Goal: Task Accomplishment & Management: Manage account settings

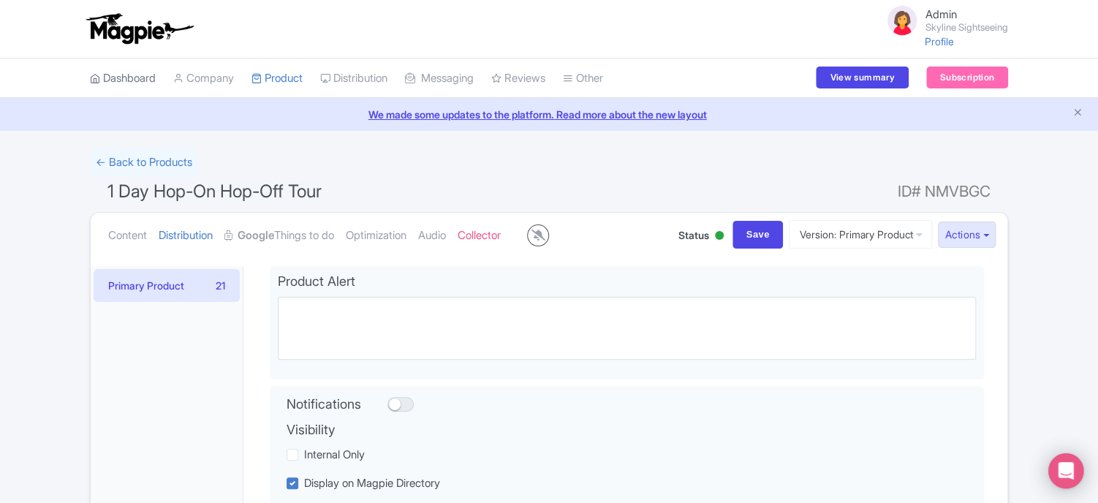
click at [139, 75] on link "Dashboard" at bounding box center [123, 78] width 66 height 40
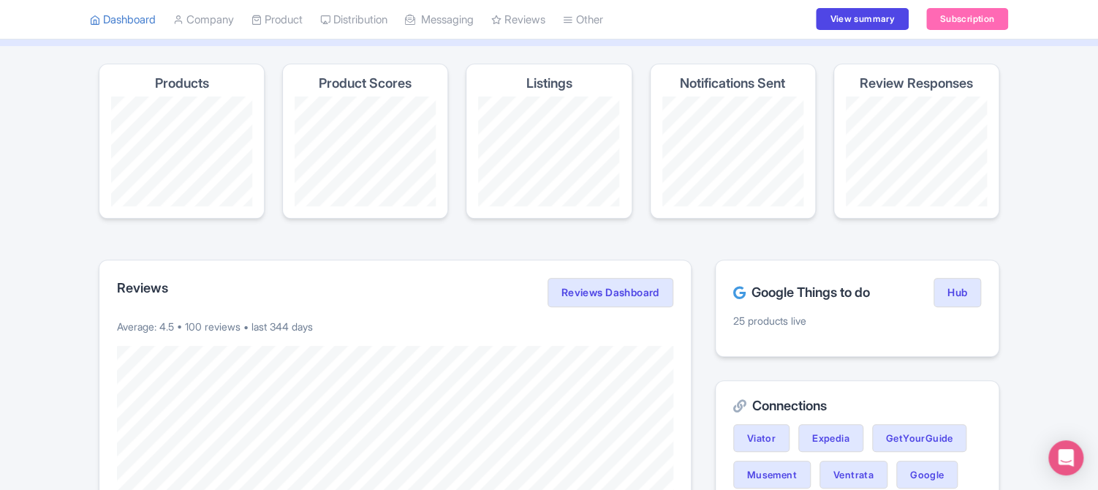
scroll to position [88, 0]
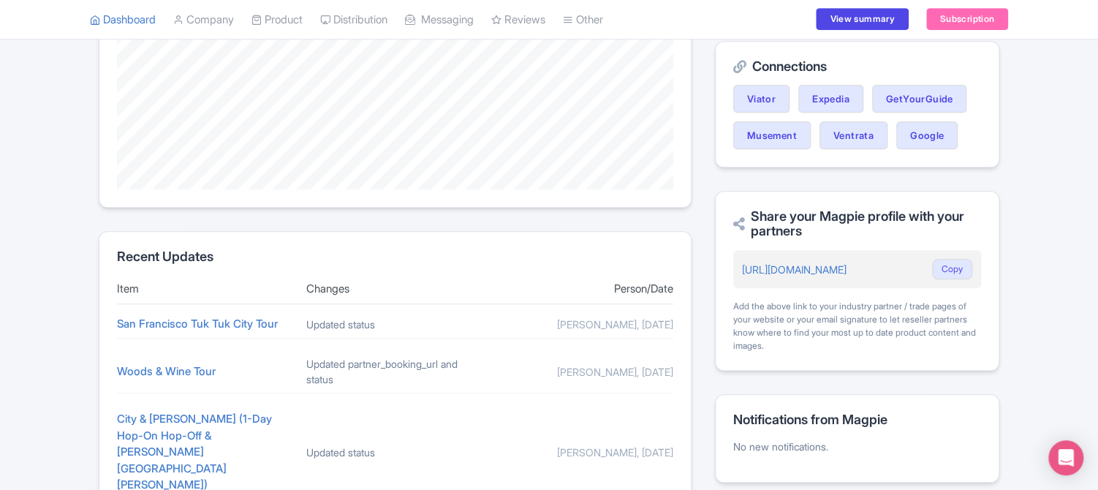
scroll to position [292, 0]
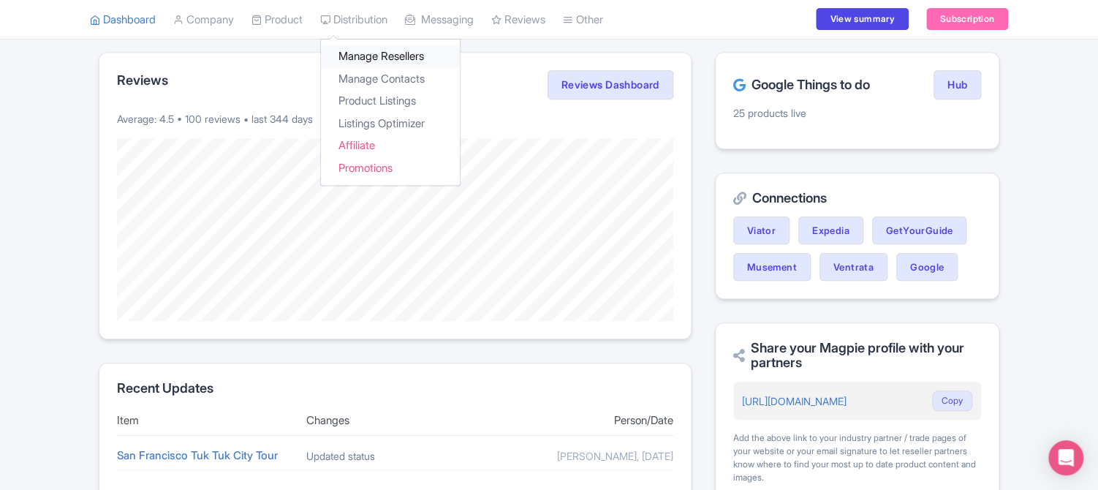
click at [364, 56] on link "Manage Resellers" at bounding box center [390, 57] width 139 height 23
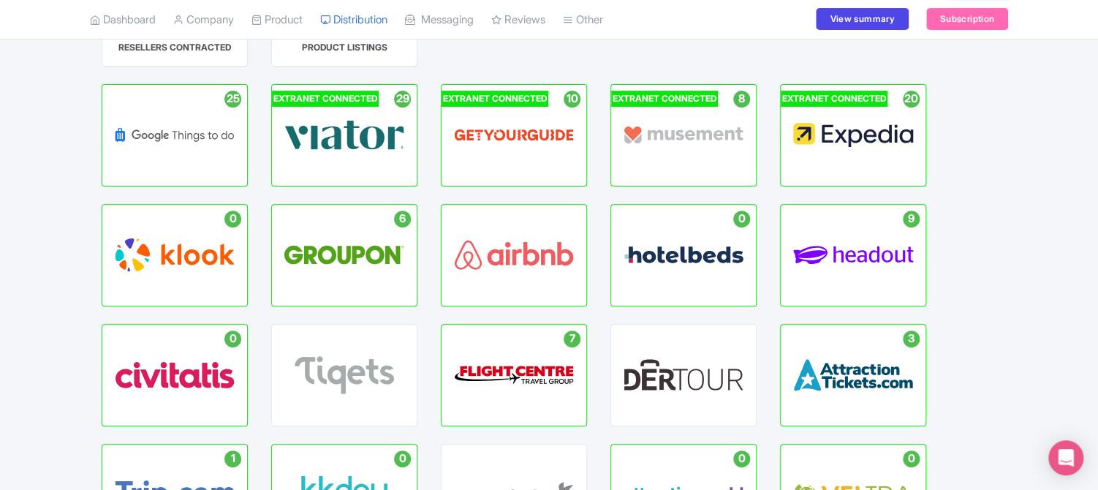
scroll to position [175, 0]
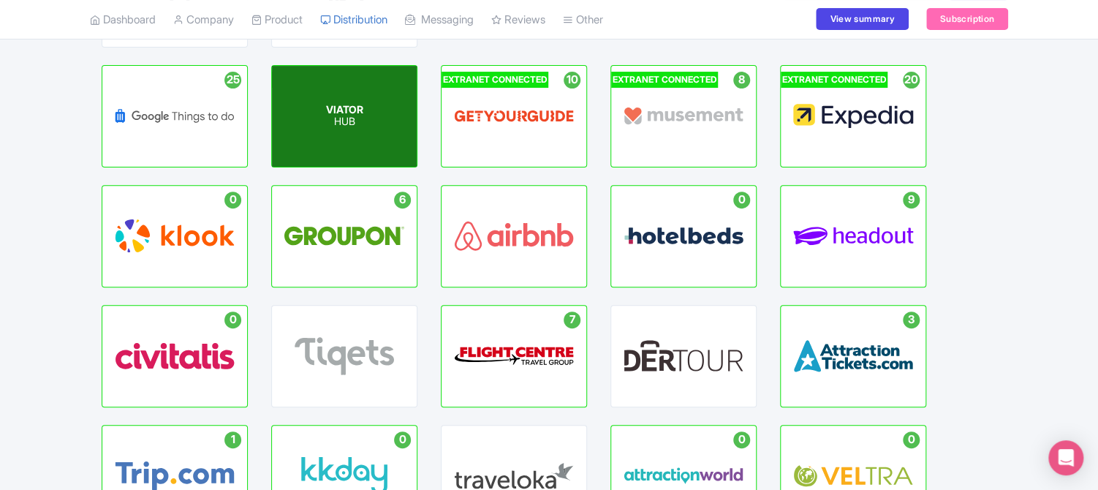
click at [332, 123] on p "HUB" at bounding box center [344, 122] width 37 height 12
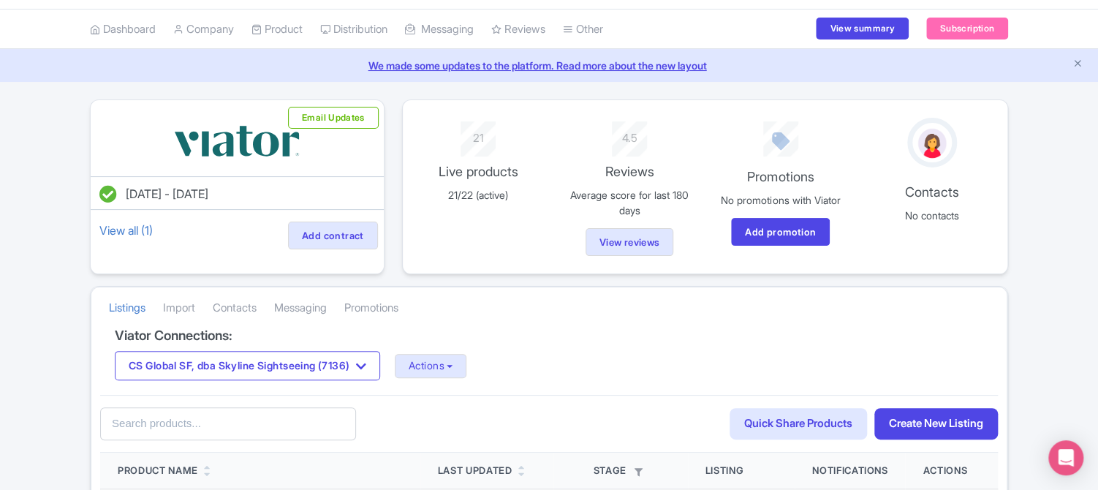
scroll to position [29, 0]
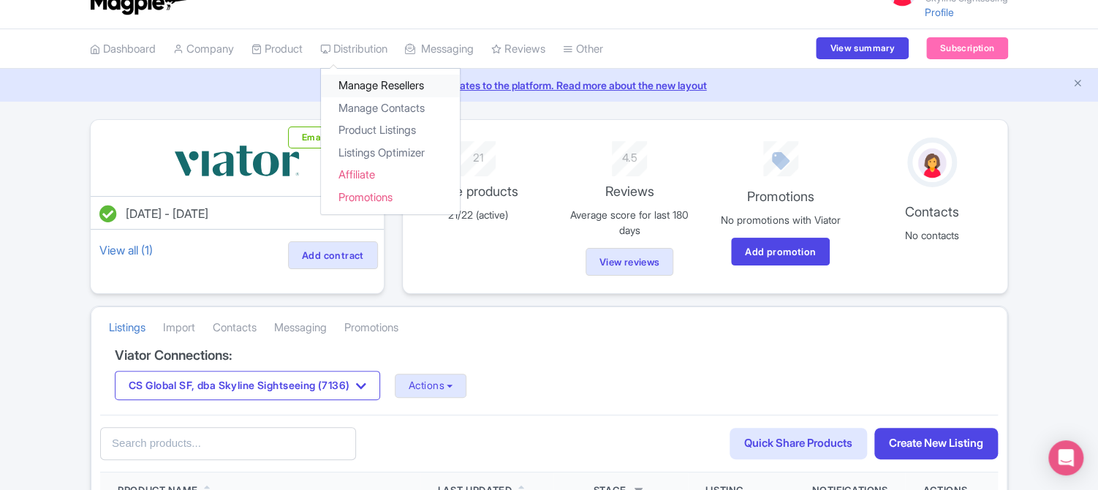
click at [366, 83] on link "Manage Resellers" at bounding box center [390, 86] width 139 height 23
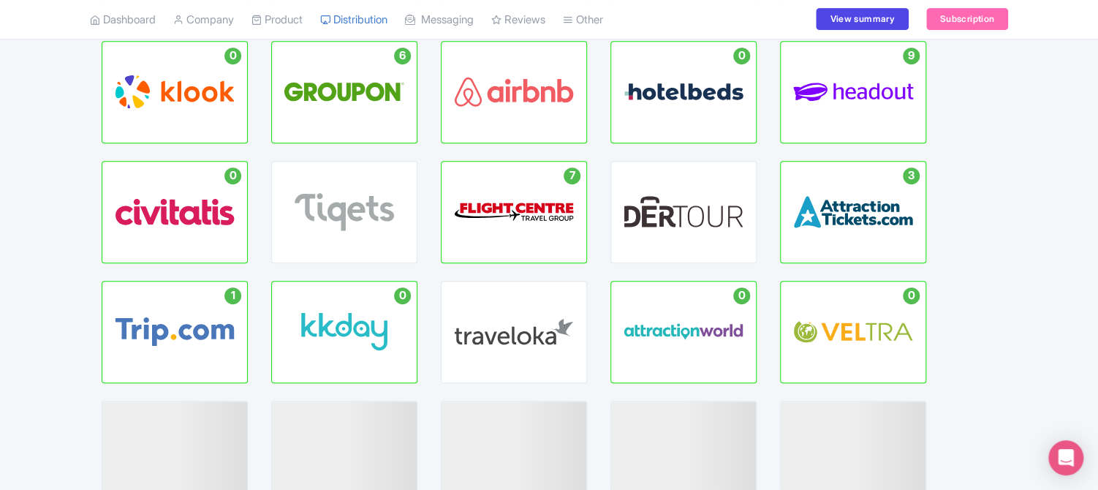
scroll to position [322, 0]
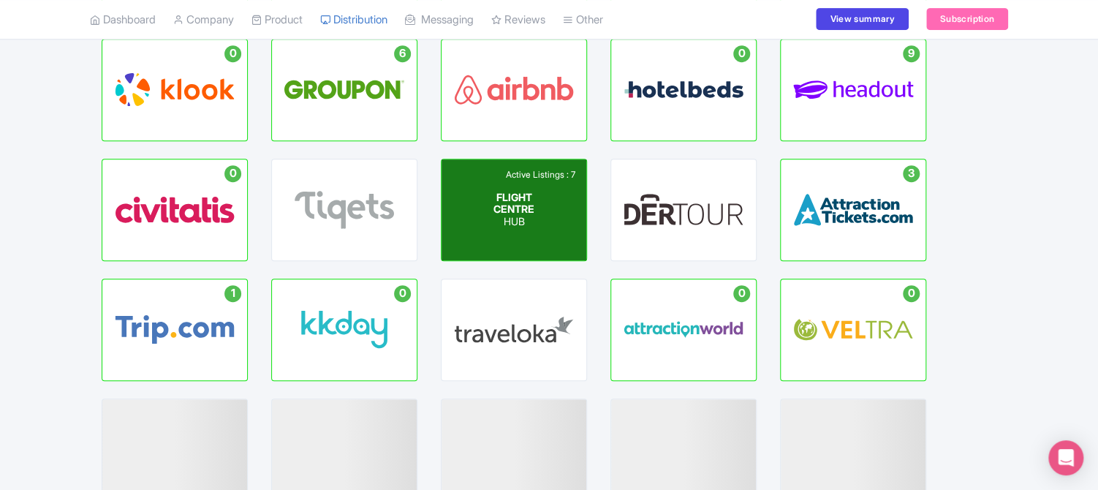
click at [509, 213] on span "FLIGHT CENTRE" at bounding box center [513, 202] width 41 height 25
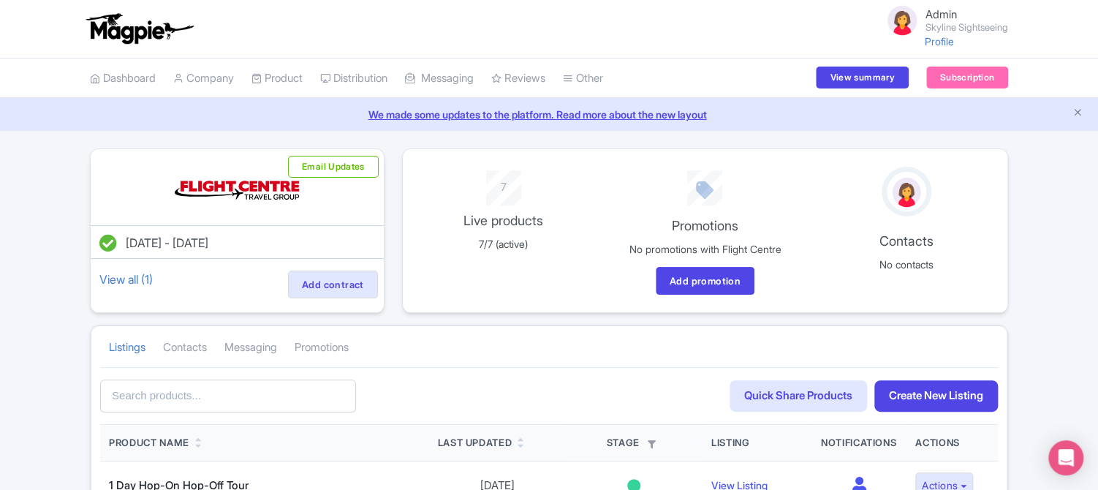
click at [23, 203] on div "May 31, 2022 - May 31, 2023 View all (1) Add contract Email Updates 7 Live prod…" at bounding box center [549, 488] width 1098 height 681
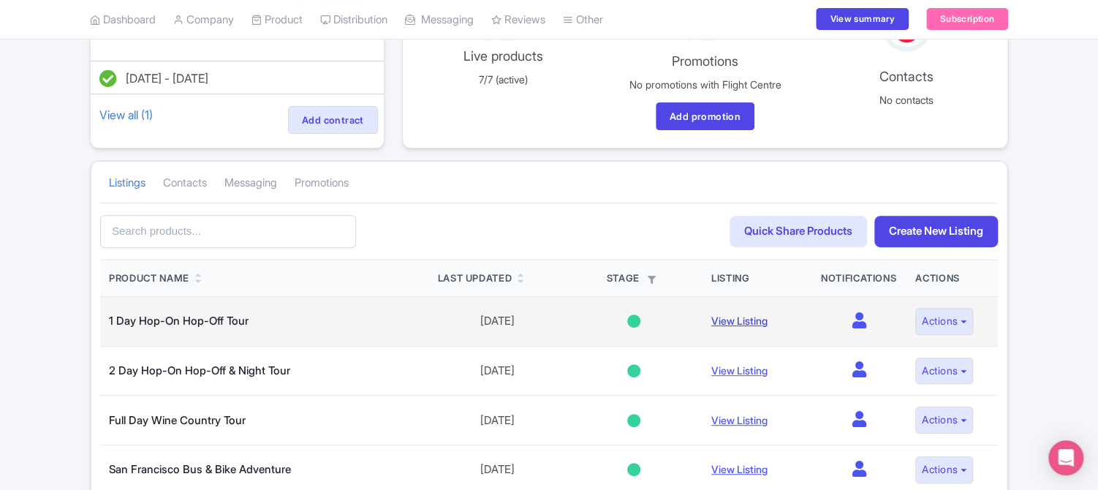
scroll to position [146, 0]
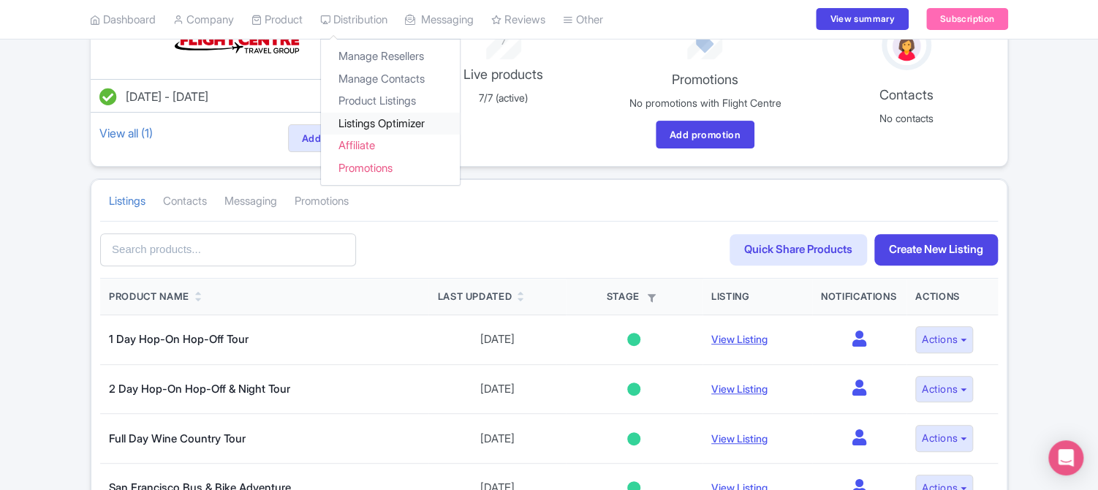
click at [382, 121] on link "Listings Optimizer" at bounding box center [390, 124] width 139 height 23
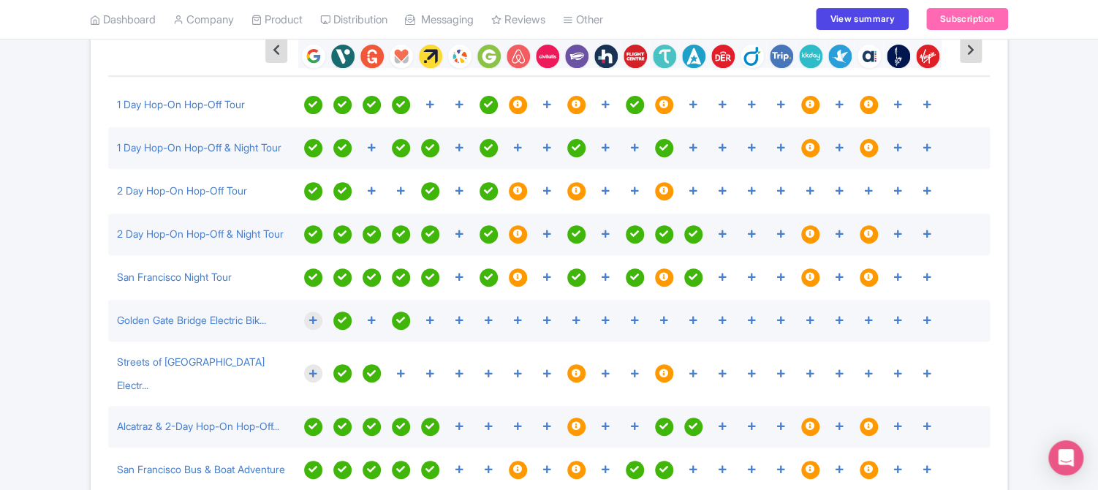
scroll to position [175, 0]
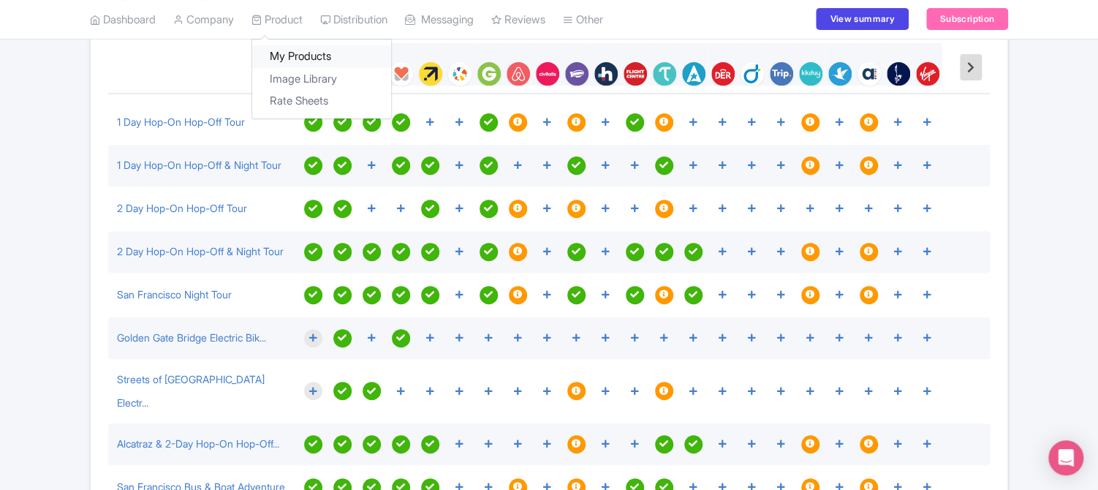
click at [293, 54] on link "My Products" at bounding box center [321, 57] width 139 height 23
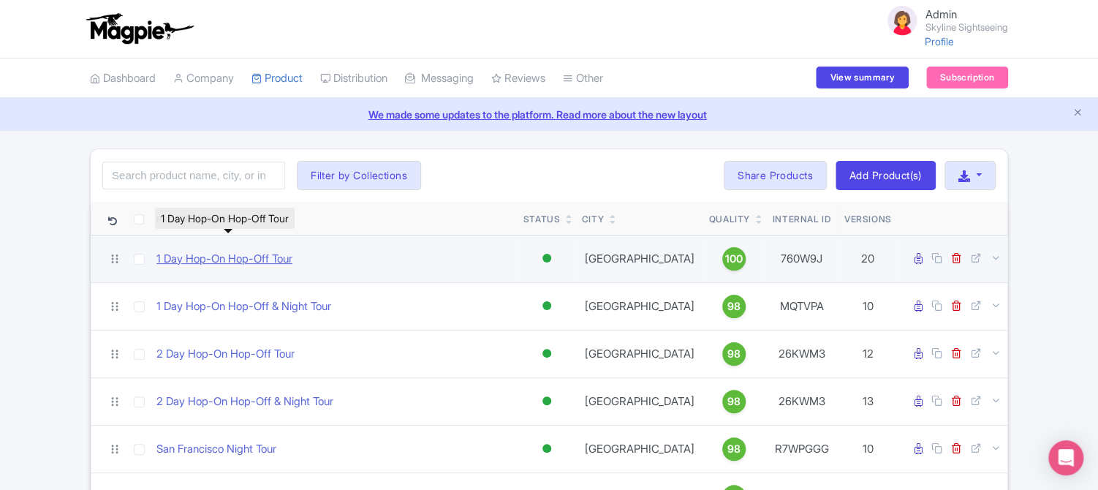
click at [261, 257] on link "1 Day Hop-On Hop-Off Tour" at bounding box center [224, 259] width 136 height 17
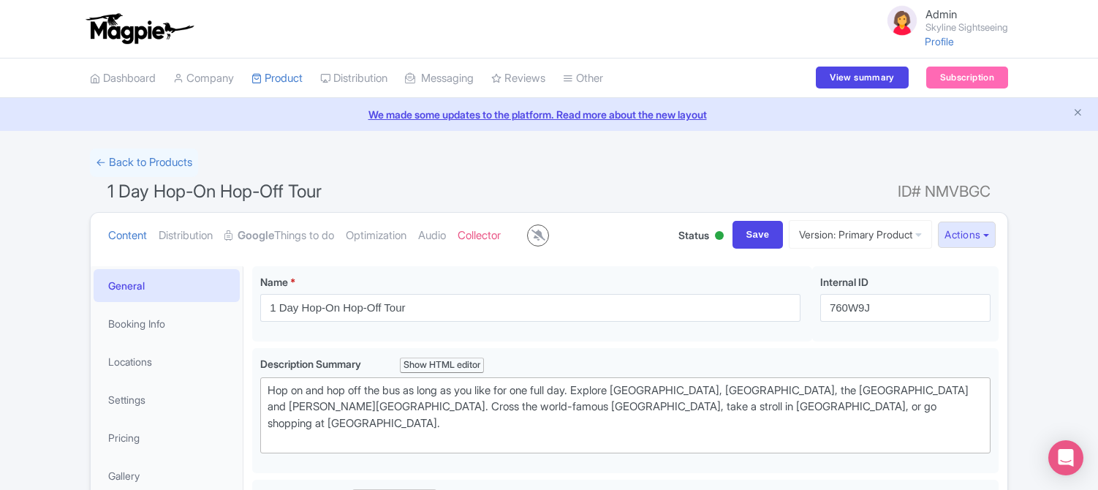
type trix-editor "<lor>3-Ips Dol si Ame Con Adip ElitSeddo eius temp in Utlaboree'd Magna, ali en…"
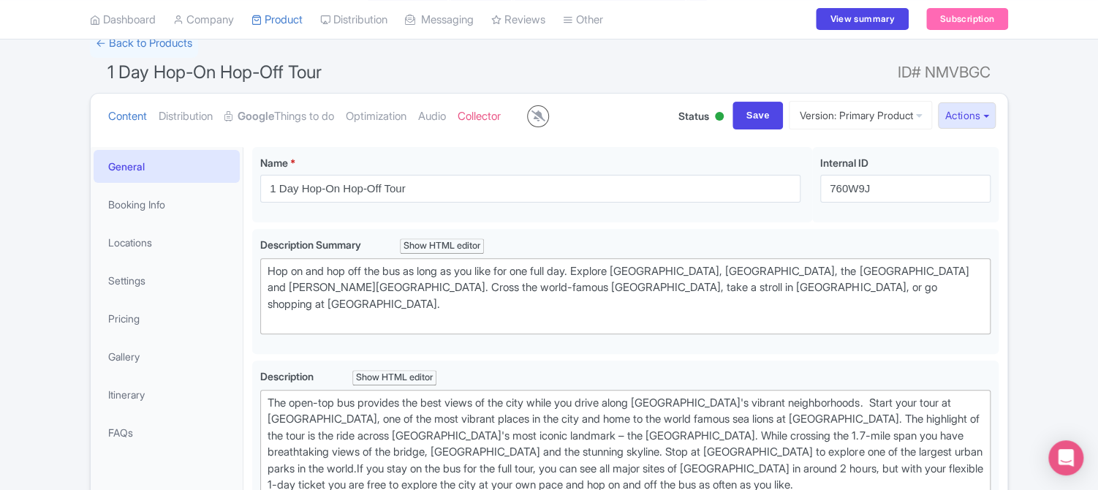
scroll to position [146, 0]
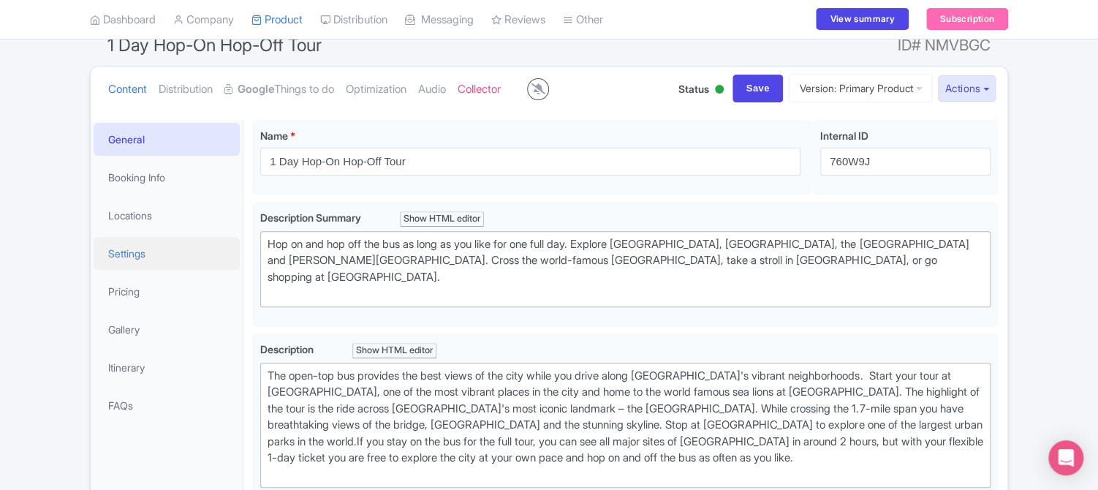
click at [128, 257] on link "Settings" at bounding box center [167, 253] width 146 height 33
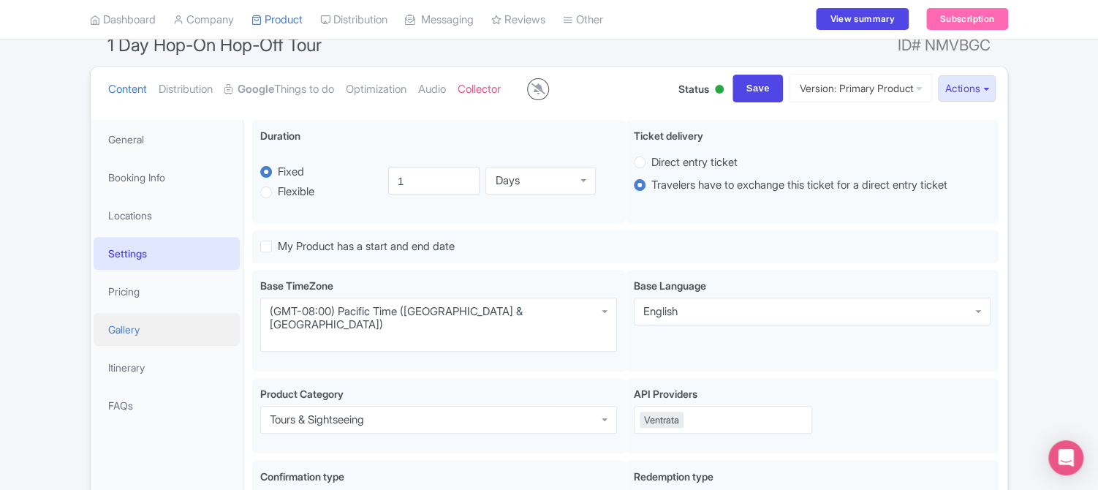
click at [123, 334] on link "Gallery" at bounding box center [167, 329] width 146 height 33
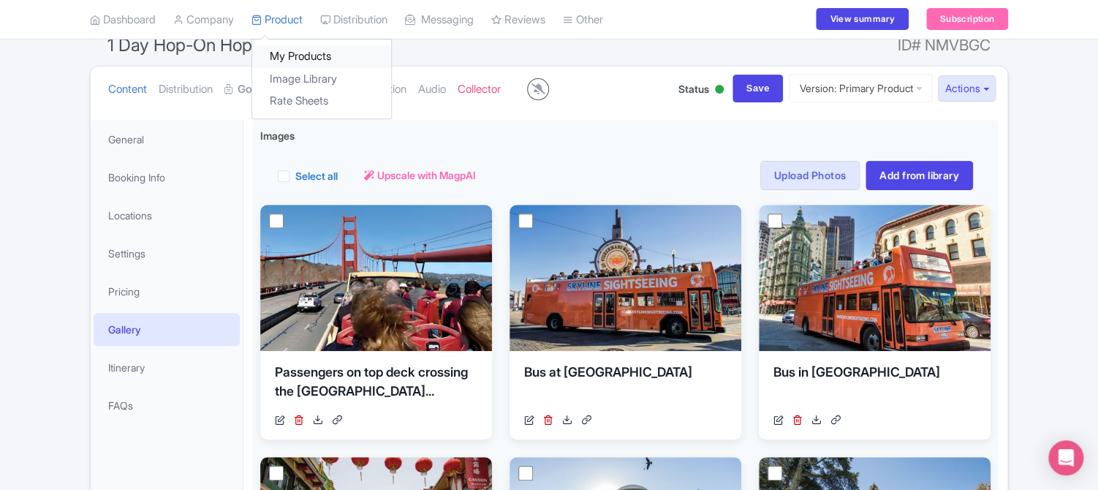
click at [292, 50] on link "My Products" at bounding box center [321, 57] width 139 height 23
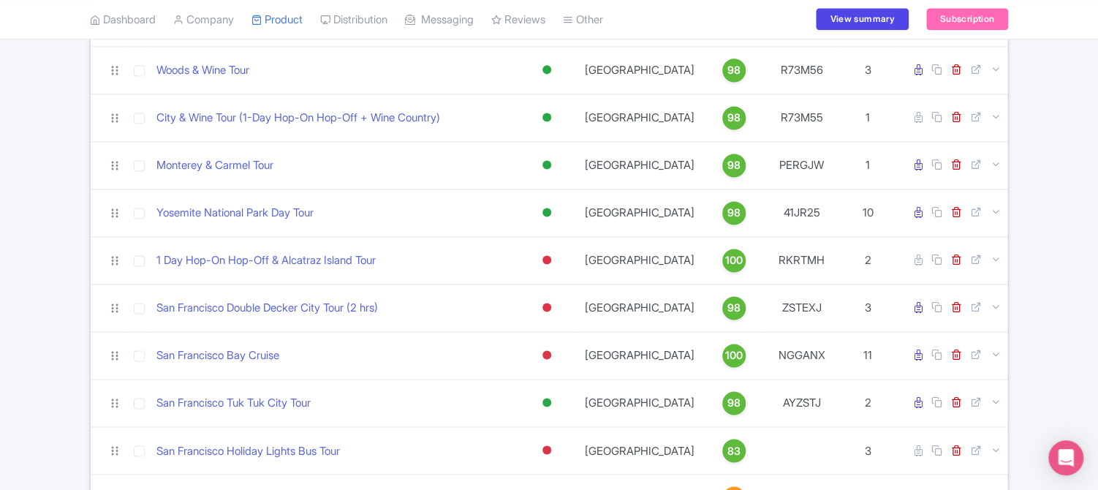
scroll to position [1038, 0]
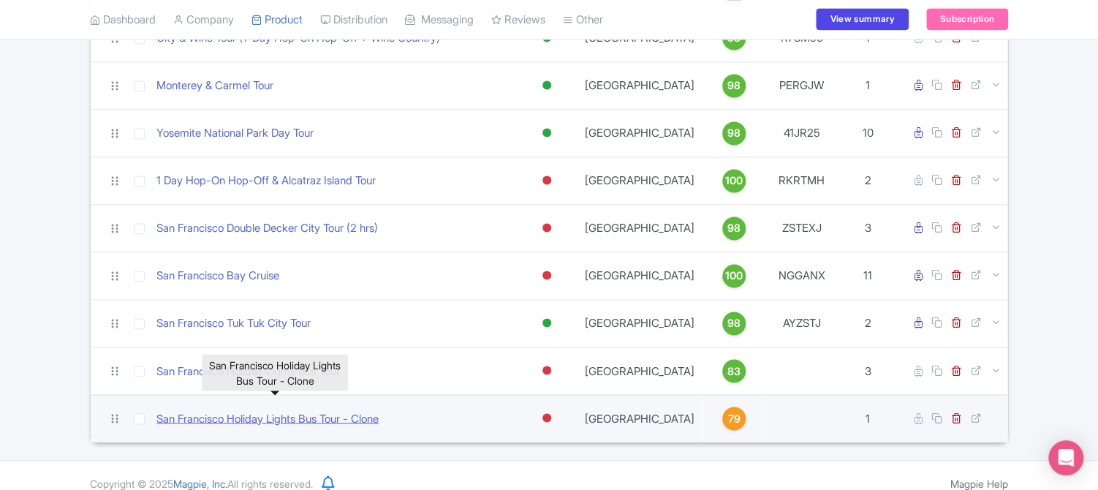
click link "San Francisco Holiday Lights Bus Tour - Clone"
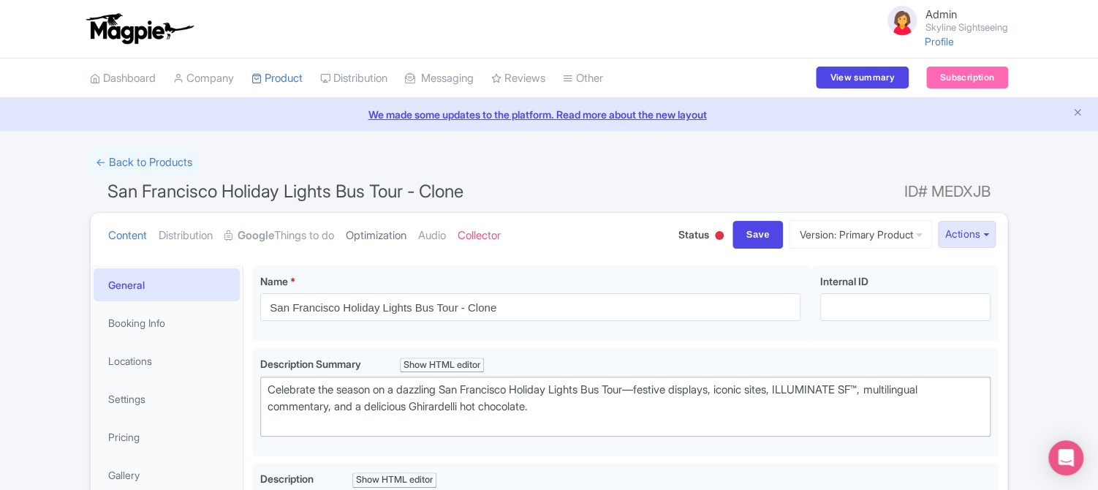
click at [386, 236] on link "Optimization" at bounding box center [376, 236] width 61 height 46
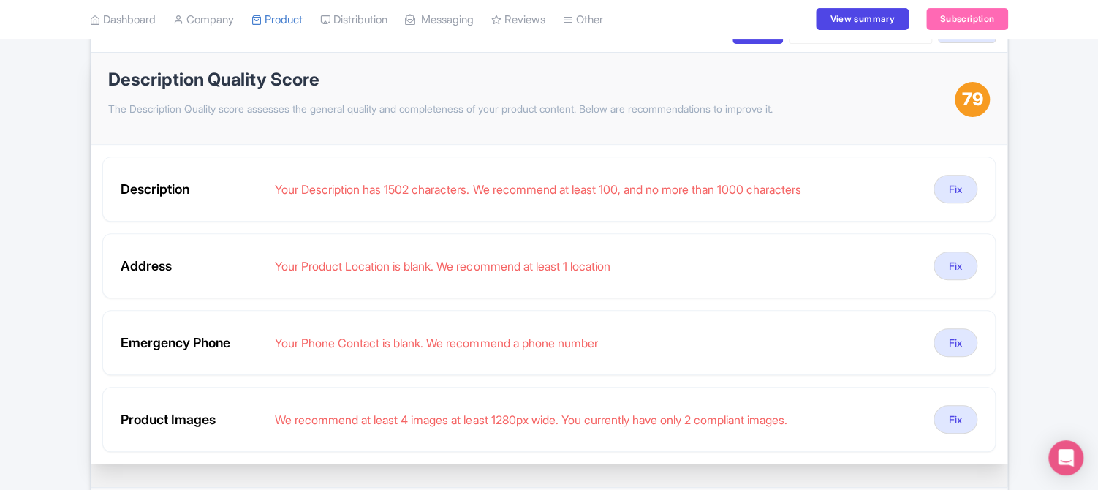
scroll to position [234, 0]
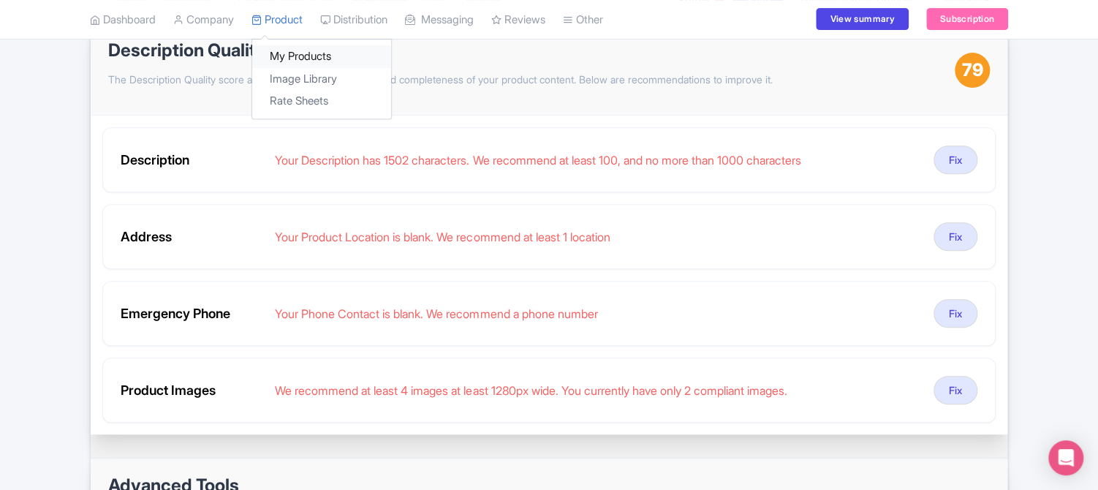
click at [284, 53] on link "My Products" at bounding box center [321, 57] width 139 height 23
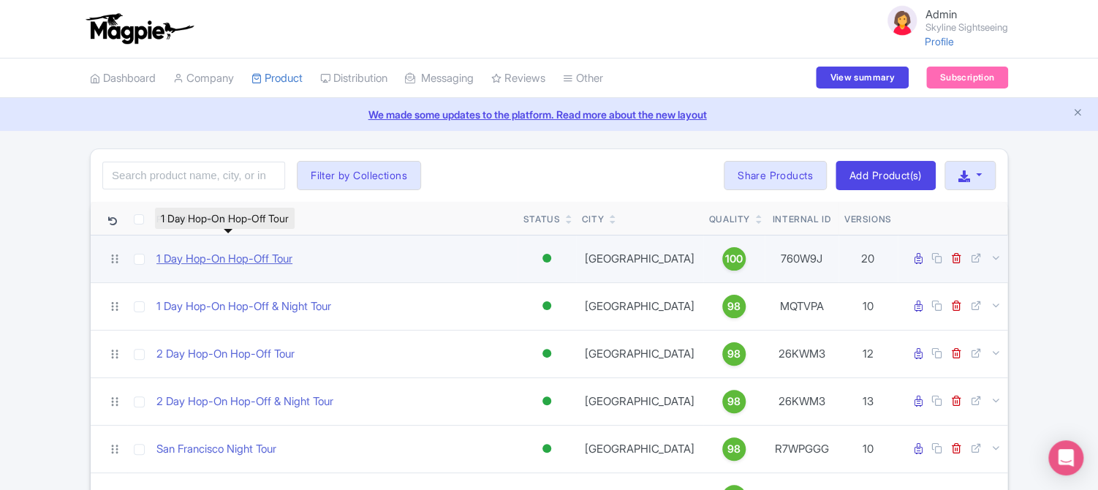
click at [203, 261] on link "1 Day Hop-On Hop-Off Tour" at bounding box center [224, 259] width 136 height 17
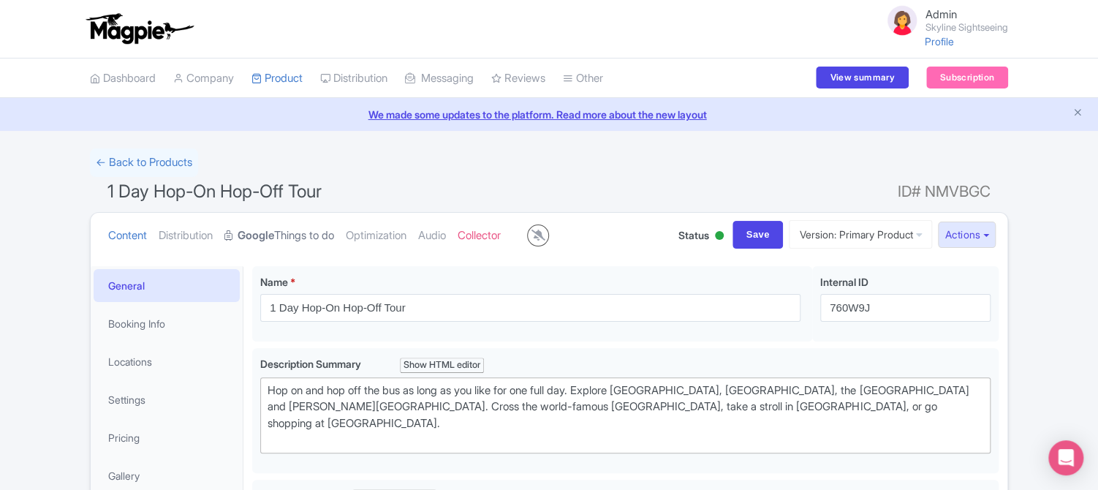
click at [269, 237] on strong "Google" at bounding box center [256, 235] width 37 height 17
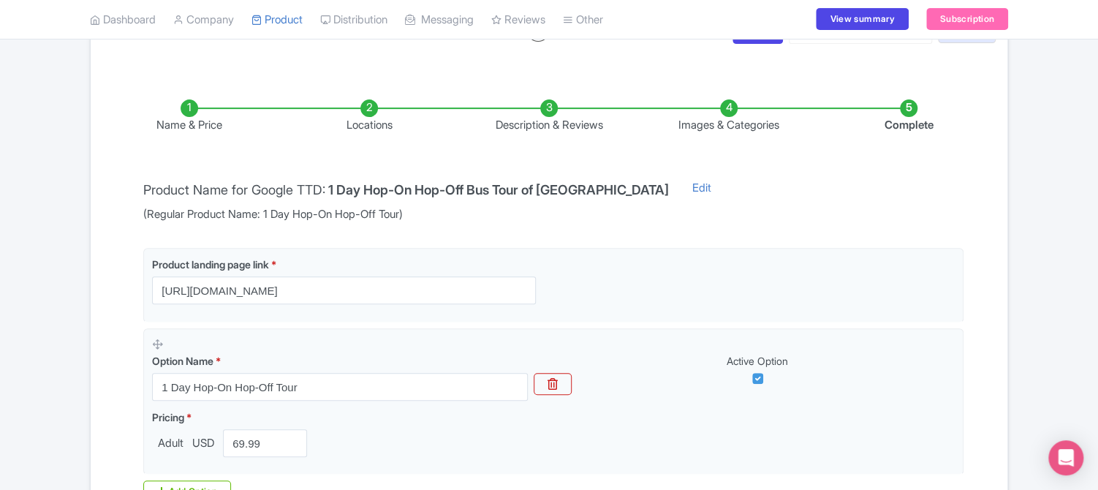
scroll to position [234, 0]
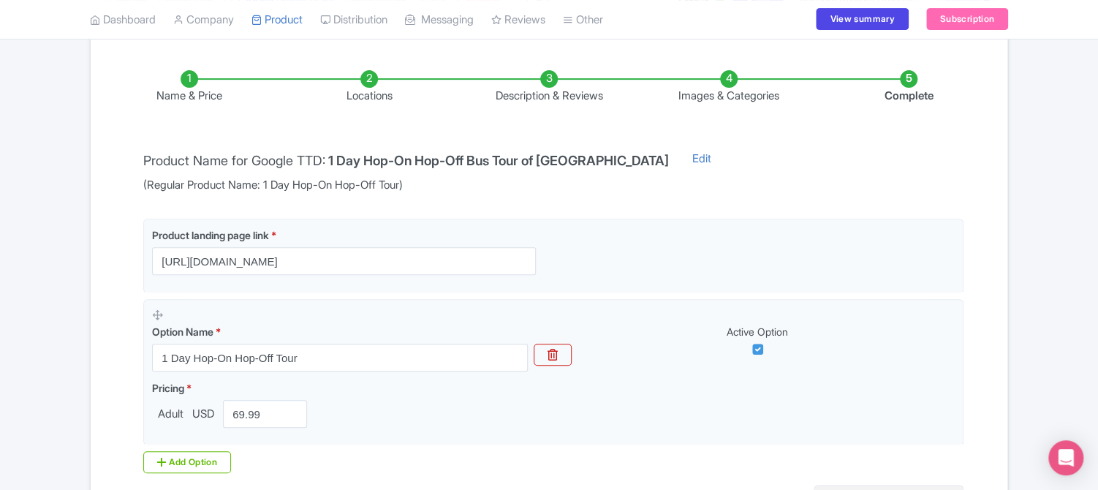
click at [366, 86] on li "Locations" at bounding box center [369, 87] width 180 height 34
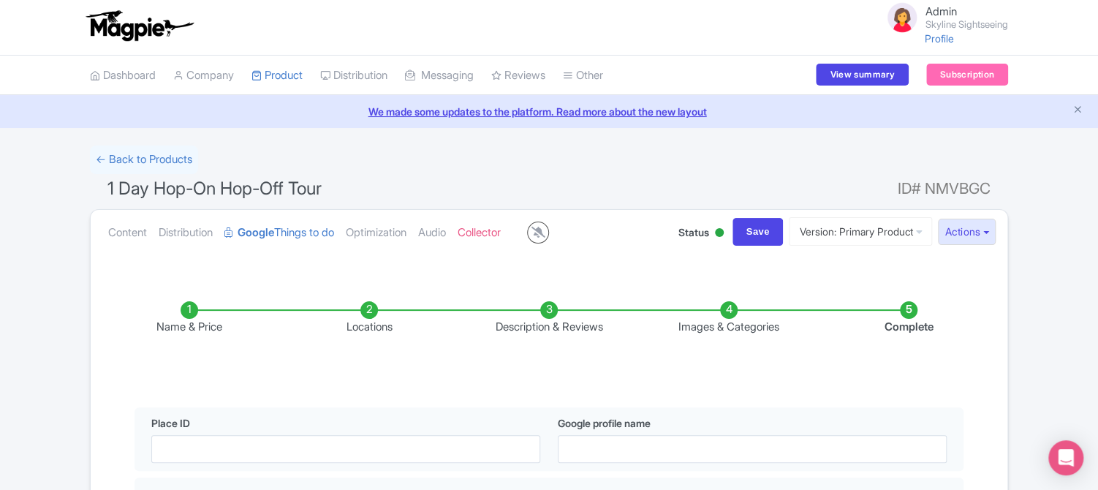
scroll to position [0, 0]
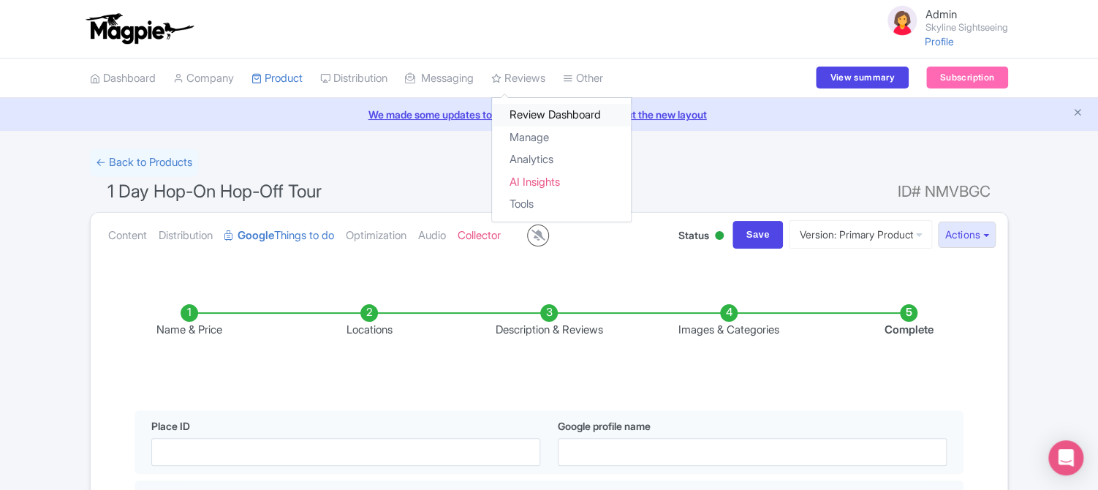
click at [534, 116] on link "Review Dashboard" at bounding box center [561, 115] width 139 height 23
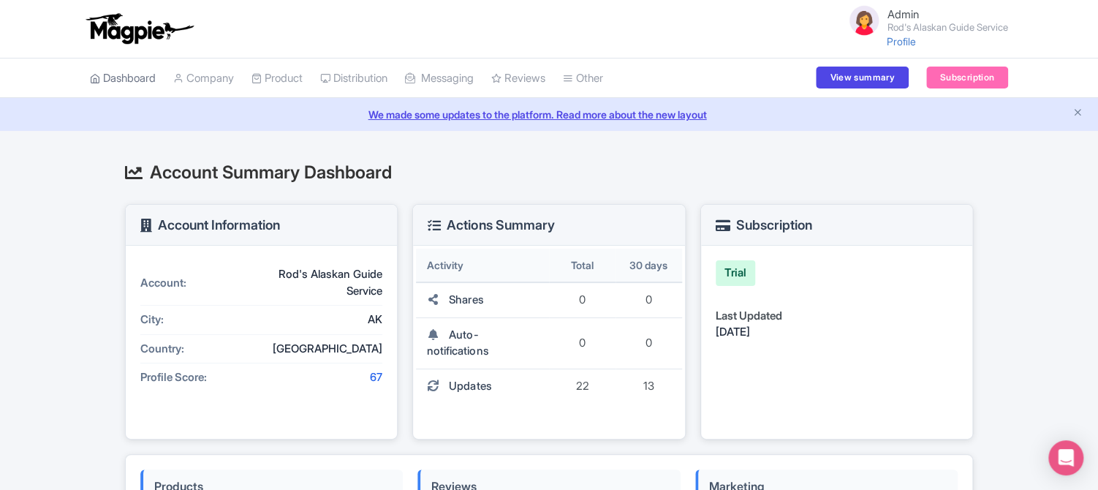
click at [126, 78] on link "Dashboard" at bounding box center [123, 78] width 66 height 40
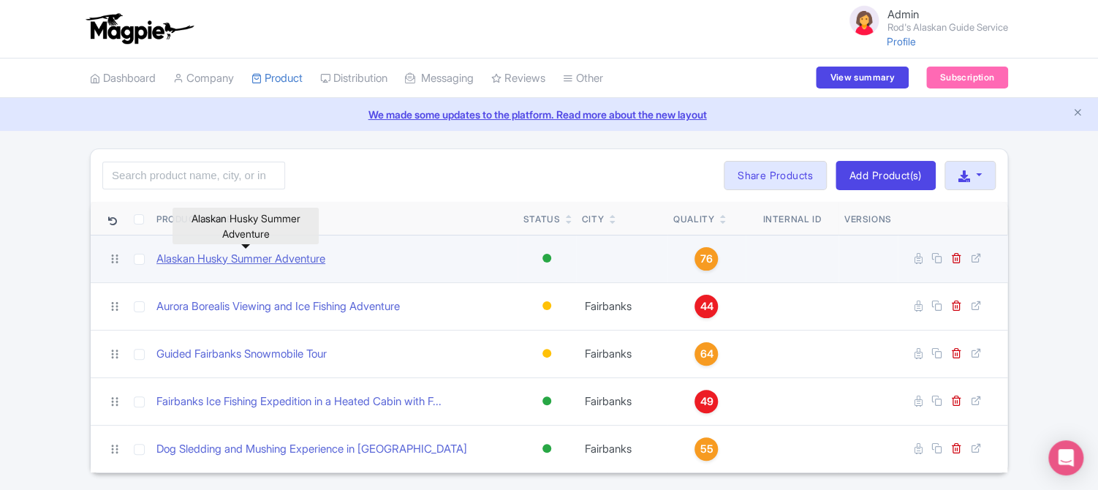
click at [280, 255] on link "Alaskan Husky Summer Adventure" at bounding box center [240, 259] width 169 height 17
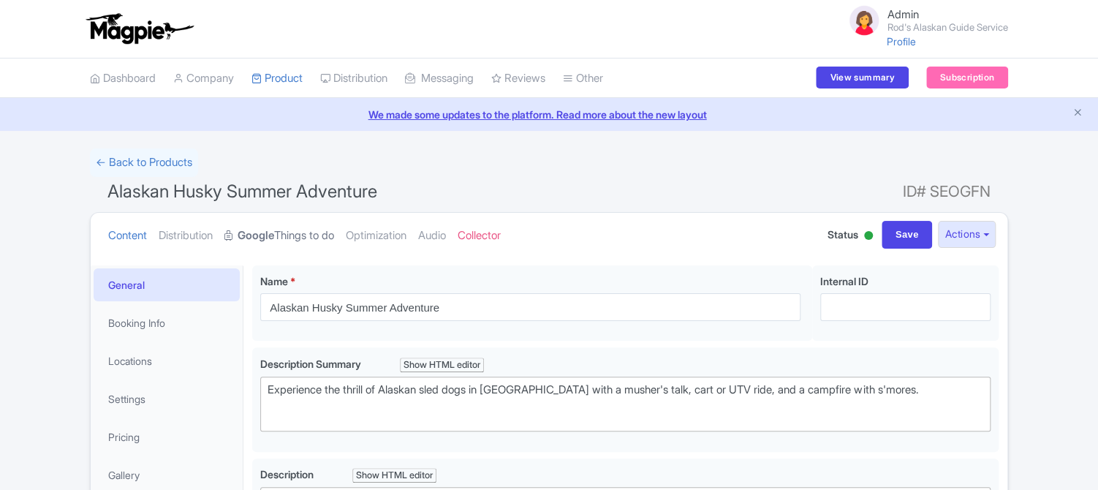
click at [295, 237] on link "Google Things to do" at bounding box center [279, 236] width 110 height 46
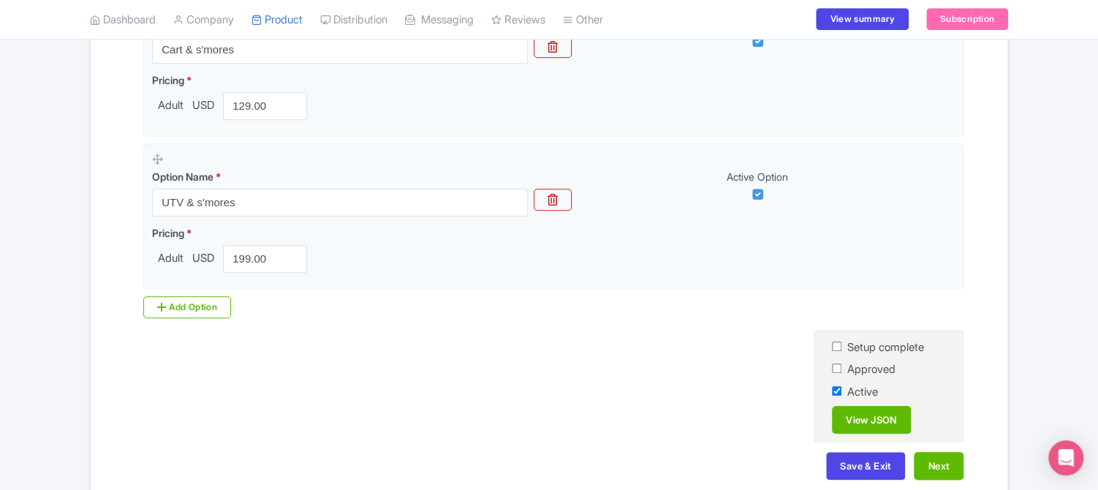
scroll to position [582, 0]
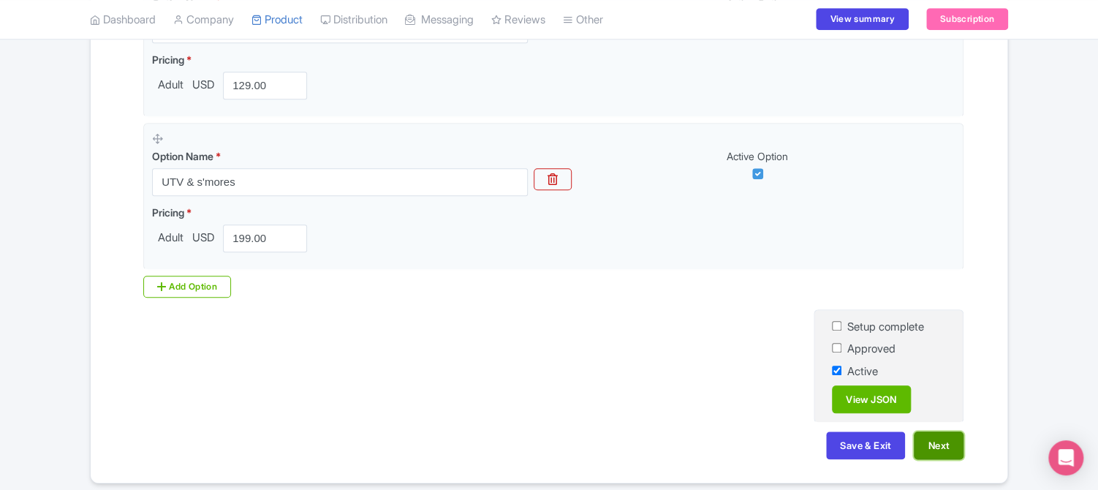
click at [946, 448] on button "Next" at bounding box center [939, 445] width 50 height 28
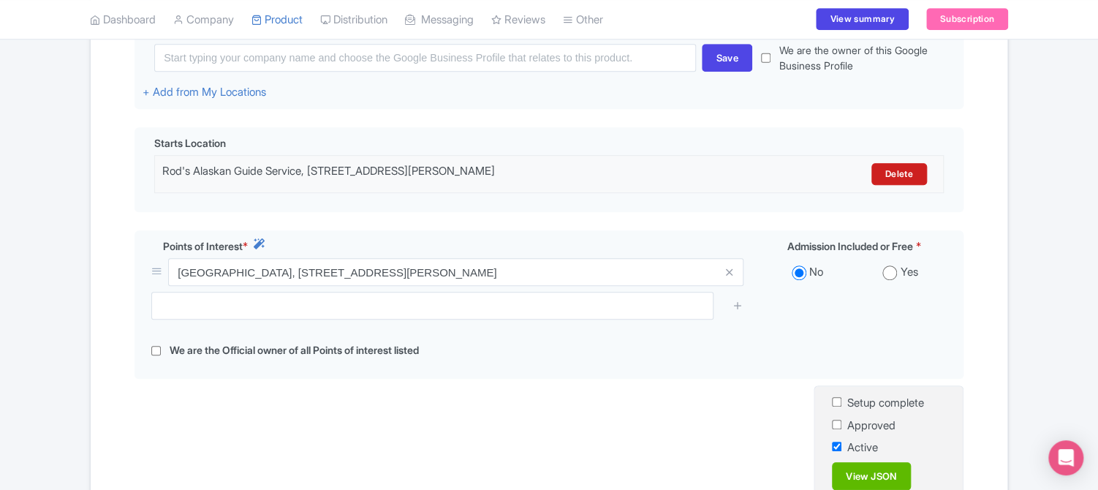
scroll to position [548, 0]
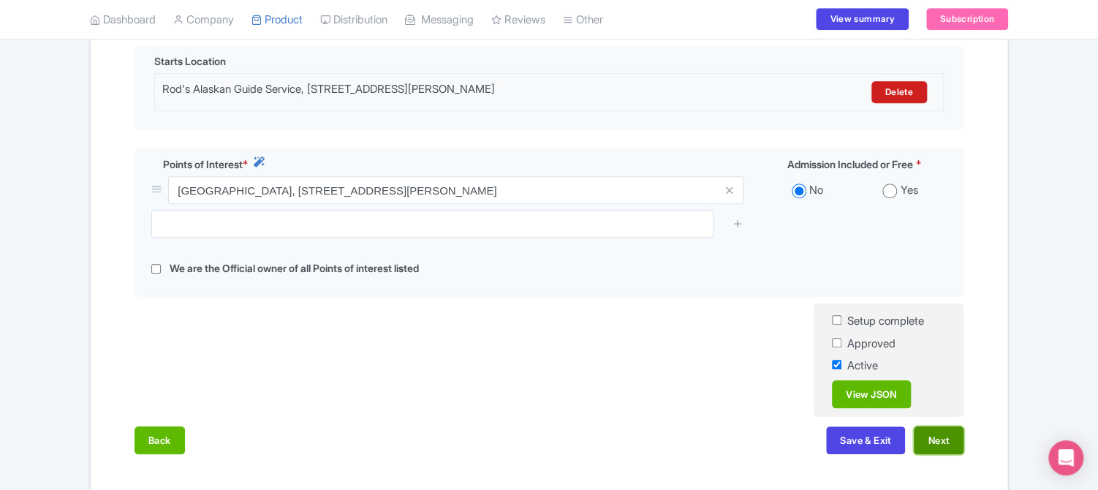
click at [946, 439] on button "Next" at bounding box center [939, 440] width 50 height 28
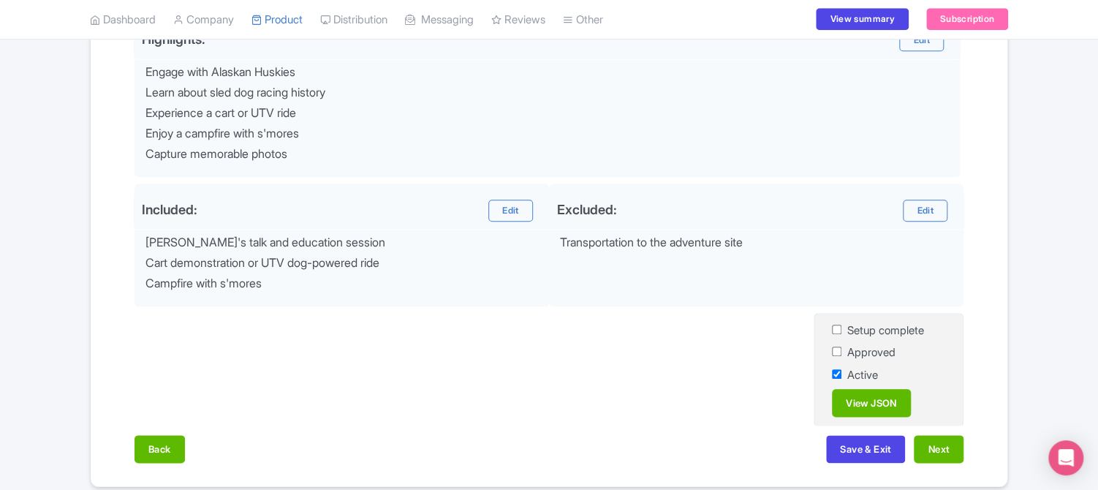
scroll to position [642, 0]
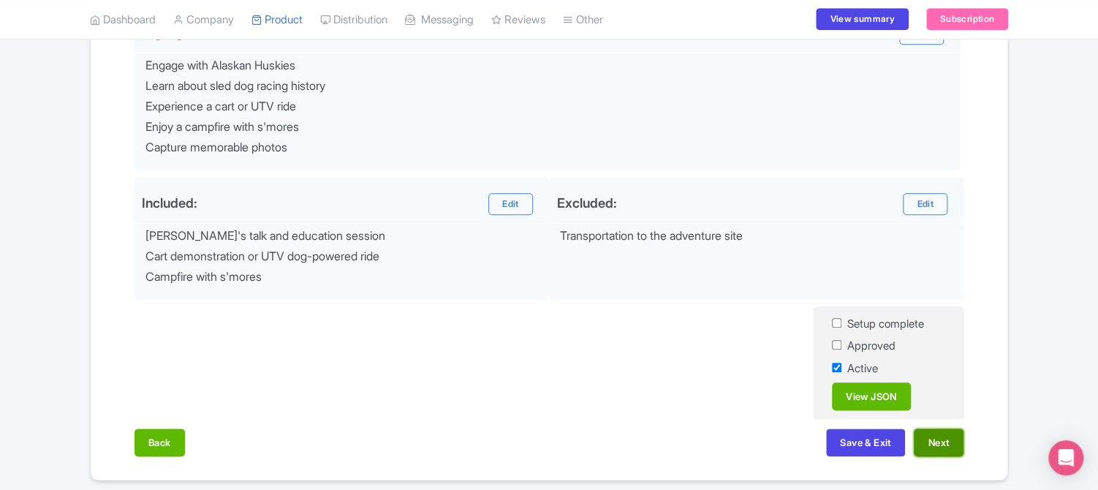
click at [946, 438] on button "Next" at bounding box center [939, 442] width 50 height 28
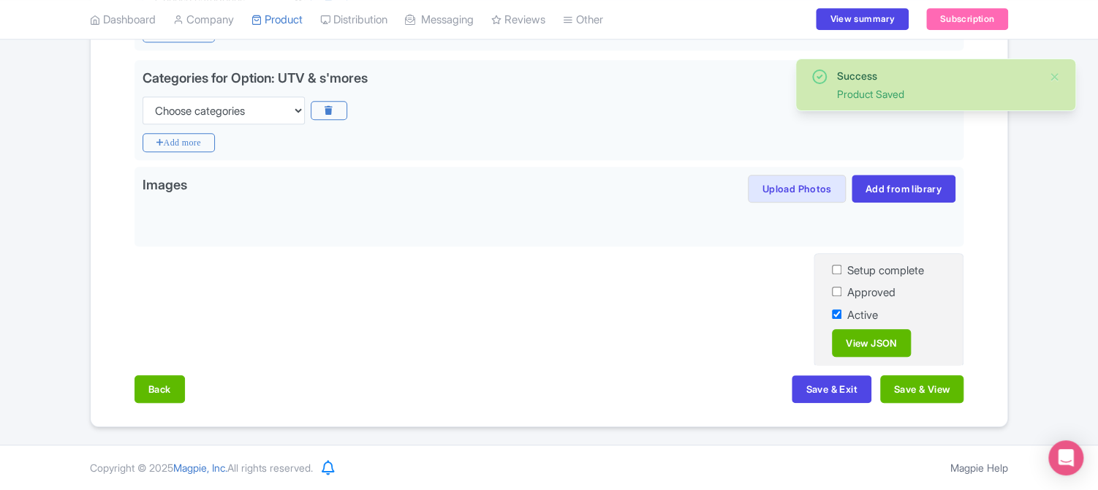
scroll to position [456, 0]
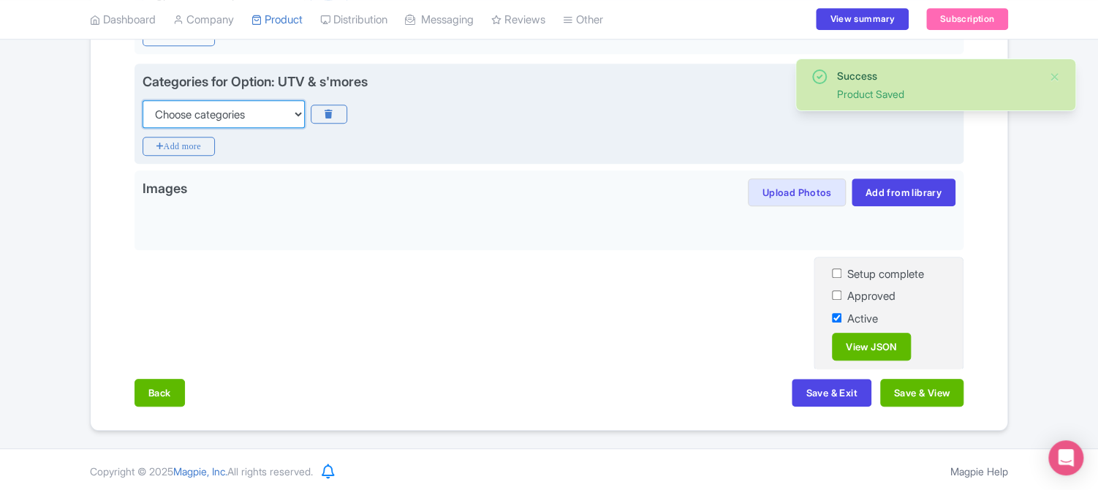
click at [296, 113] on select "Choose categories Adults Only Animals Audio Guide Beaches Bike Tours Boat Tours…" at bounding box center [224, 114] width 162 height 28
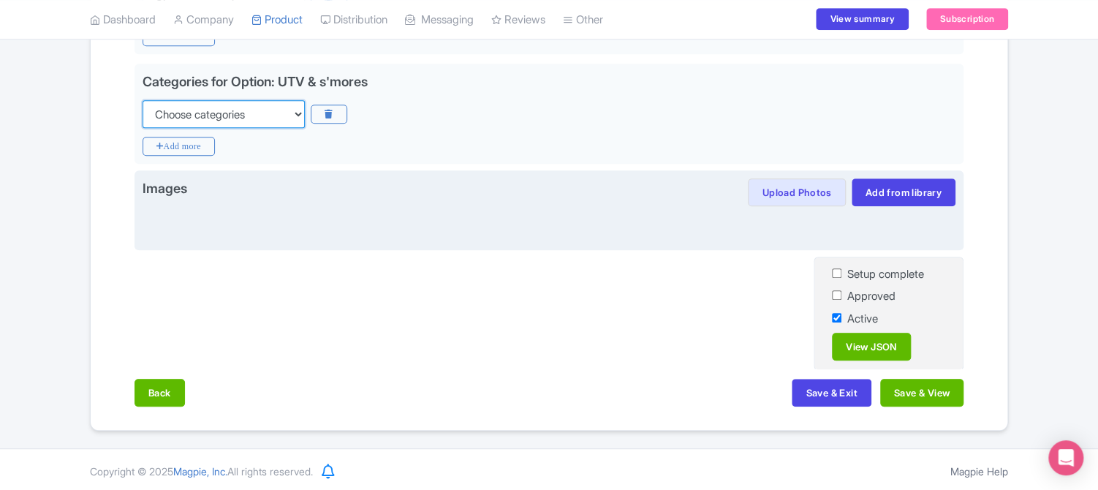
select select "day-trips"
click at [143, 100] on select "Choose categories Adults Only Animals Audio Guide Beaches Bike Tours Boat Tours…" at bounding box center [224, 114] width 162 height 28
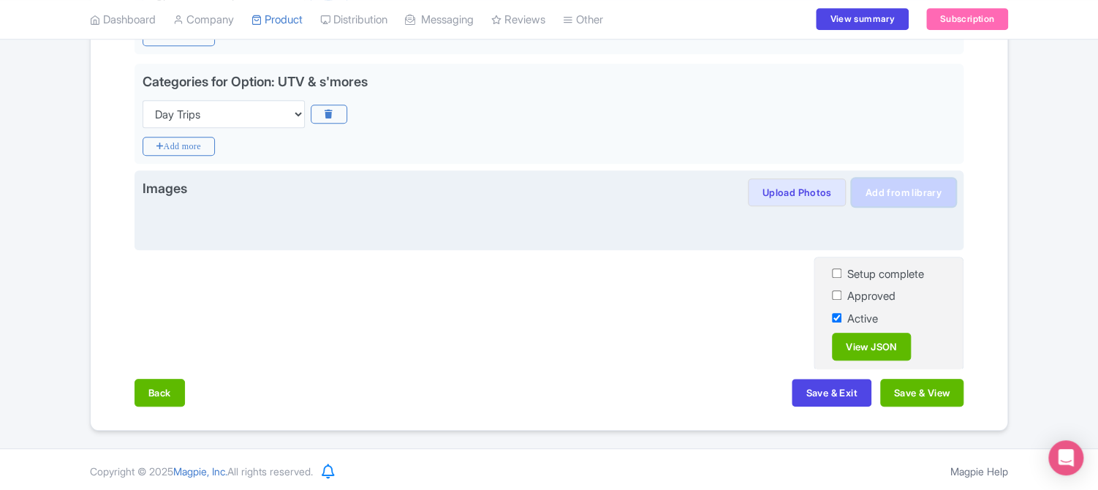
click at [915, 188] on link "Add from library" at bounding box center [904, 192] width 104 height 28
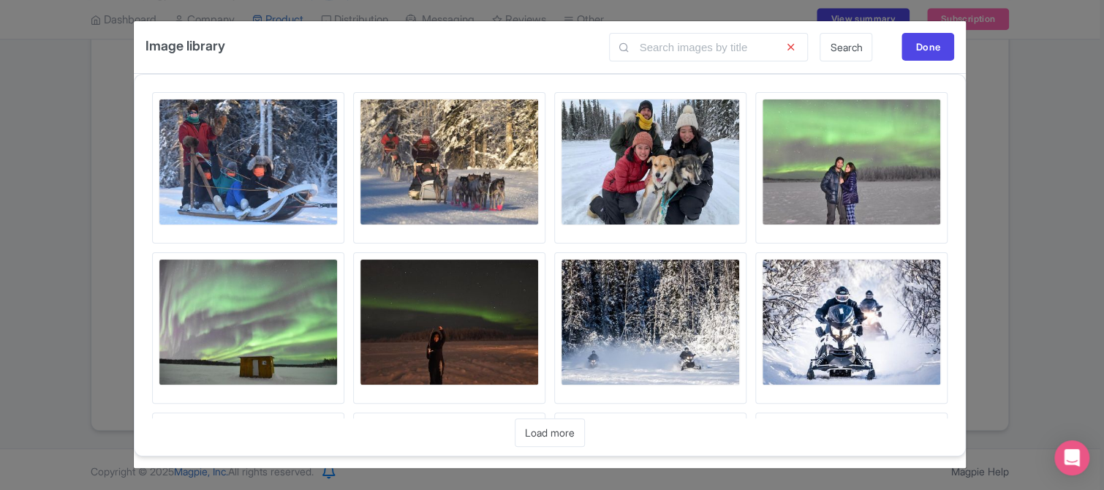
click at [251, 170] on img at bounding box center [248, 162] width 179 height 126
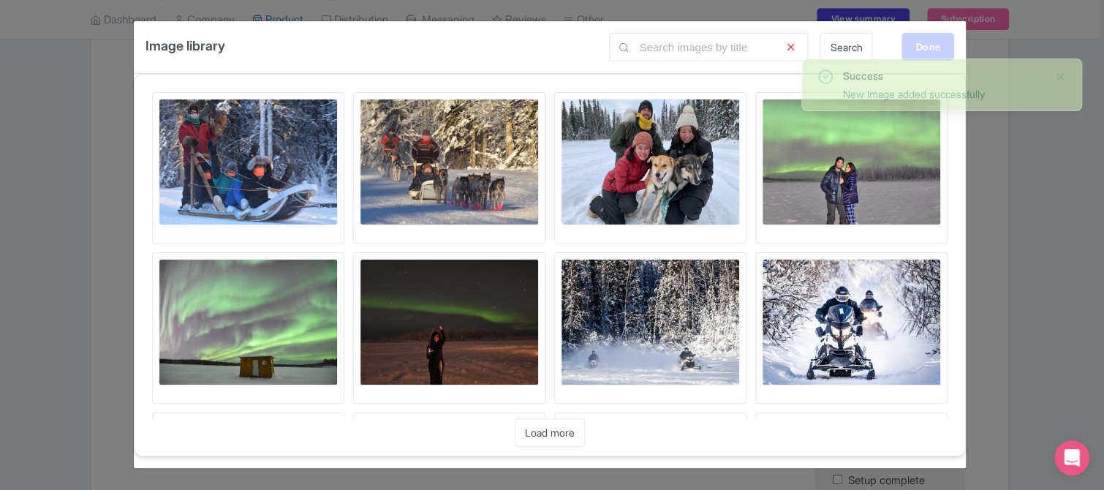
click at [923, 46] on div "Done" at bounding box center [927, 47] width 53 height 28
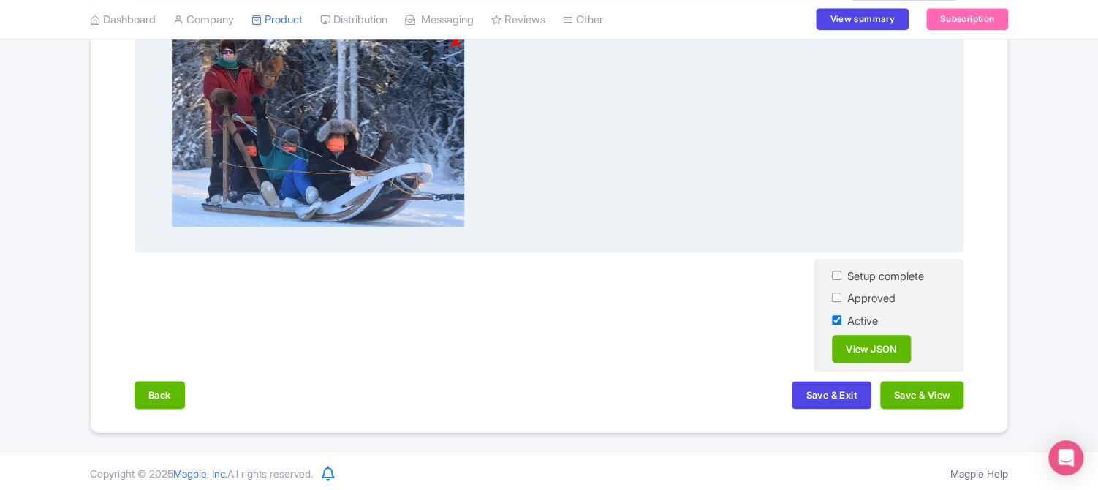
scroll to position [661, 0]
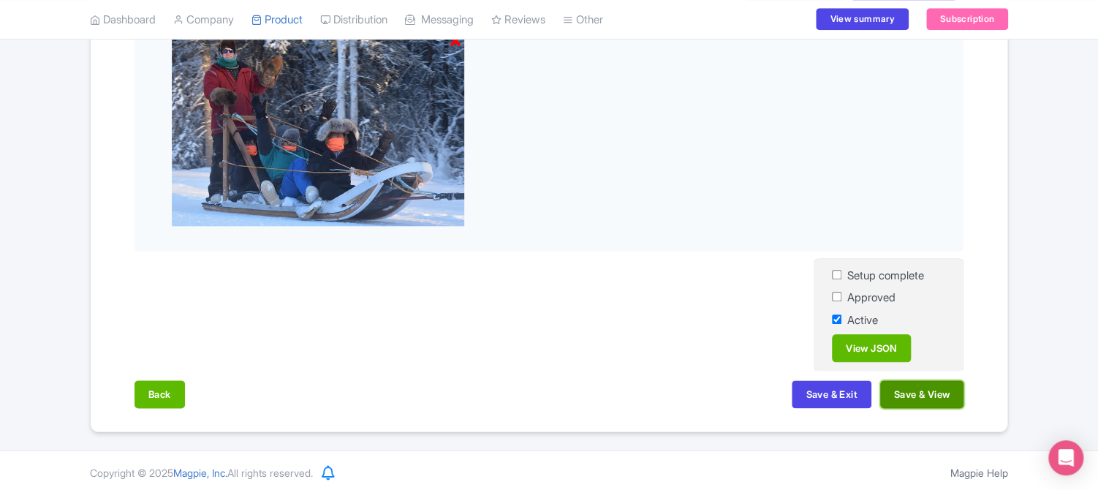
click at [912, 395] on button "Save & View" at bounding box center [921, 394] width 83 height 28
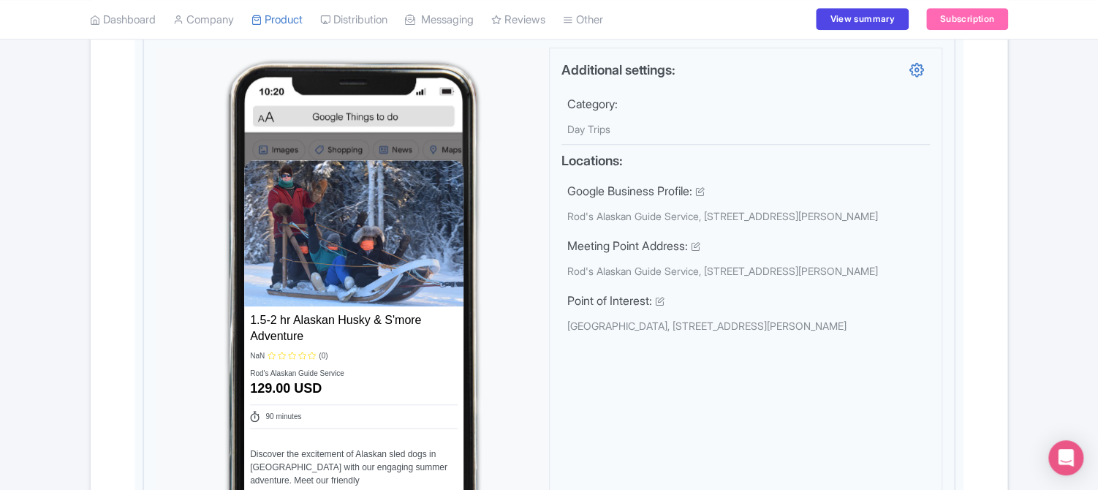
scroll to position [573, 0]
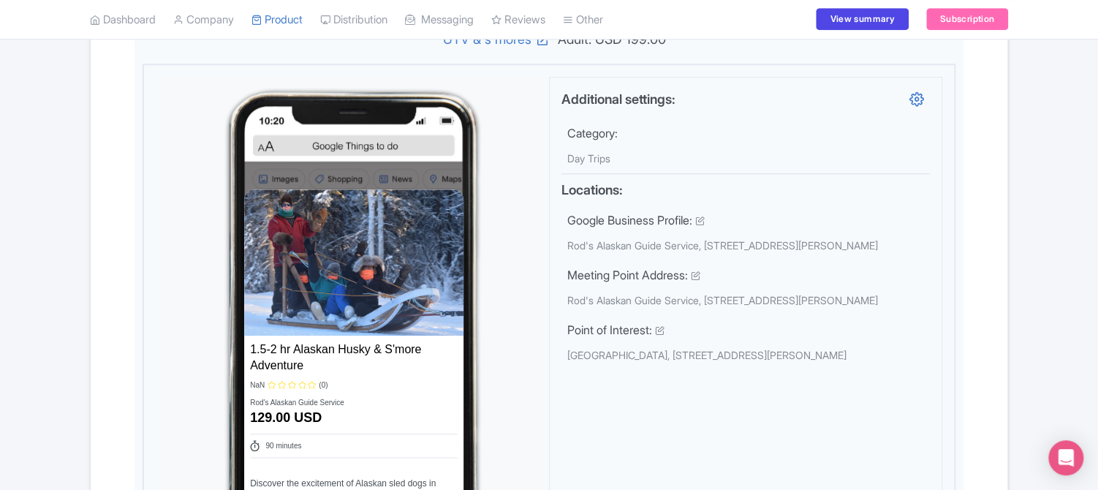
click at [1091, 21] on div "Dashboard Company SST Collector Product My Products Image Library Rate Sheets D…" at bounding box center [549, 20] width 1098 height 40
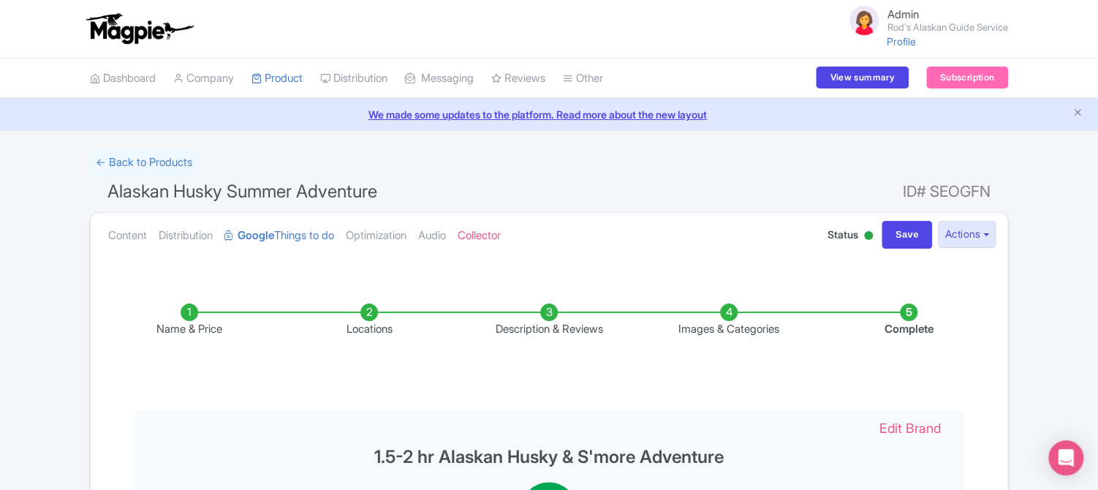
click at [187, 314] on li "Name & Price" at bounding box center [189, 320] width 180 height 34
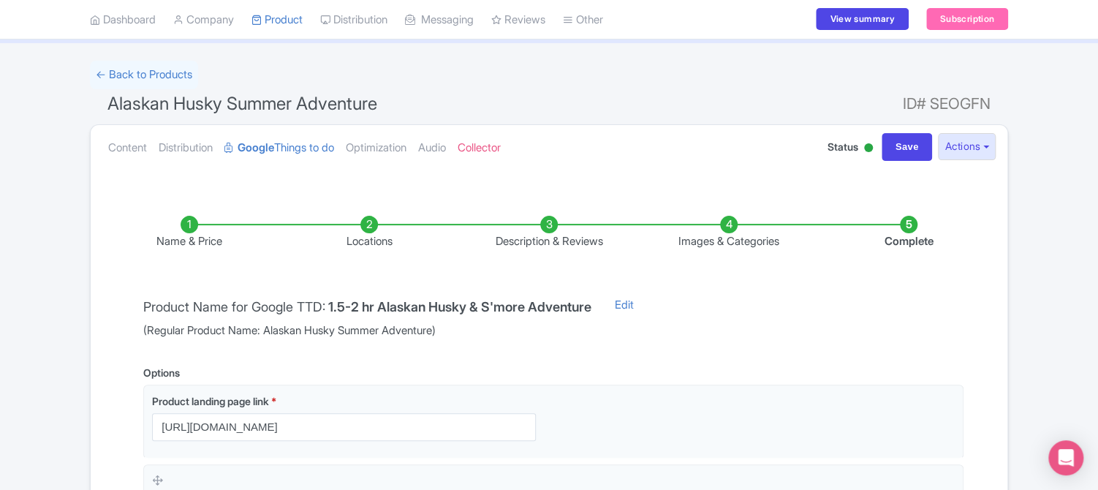
scroll to position [117, 0]
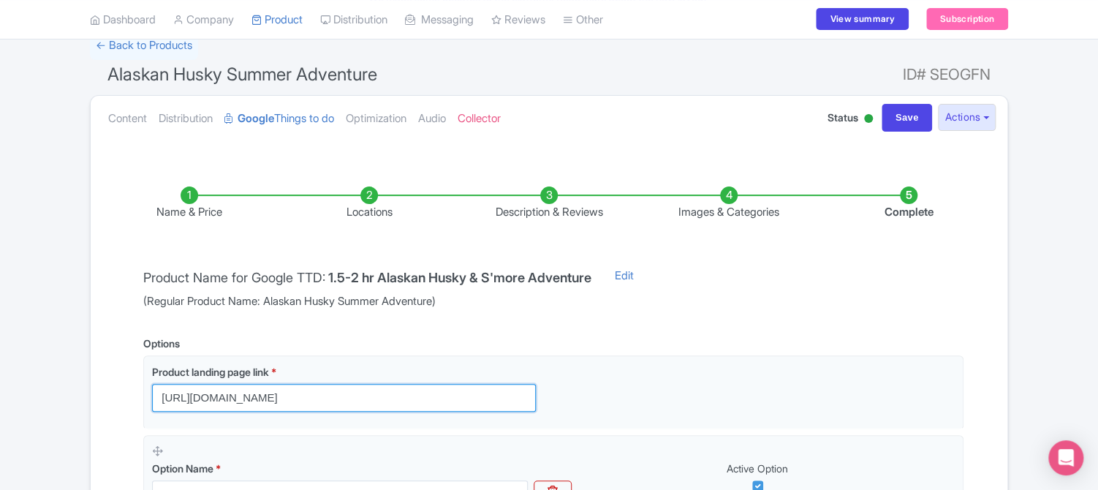
drag, startPoint x: 439, startPoint y: 393, endPoint x: 141, endPoint y: 398, distance: 297.6
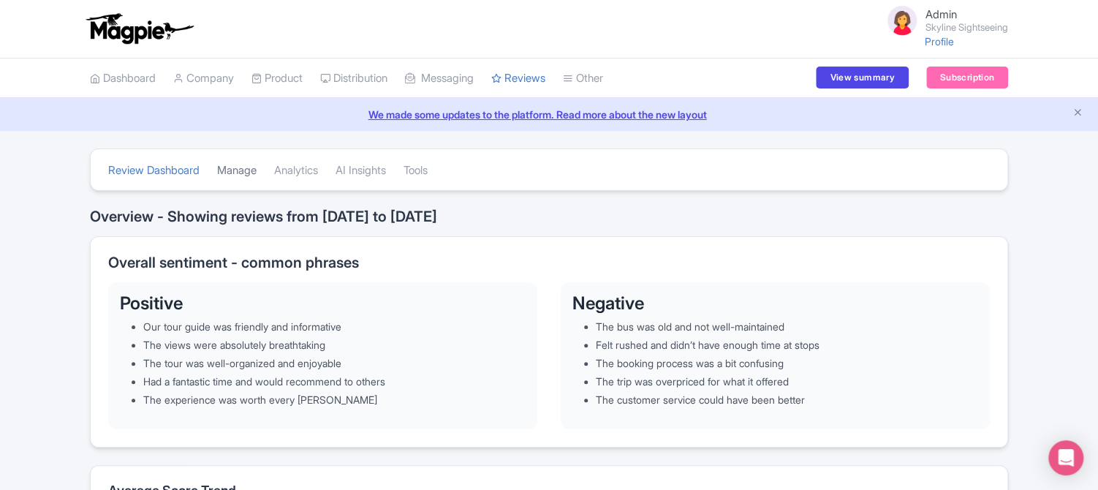
click at [237, 179] on link "Manage" at bounding box center [236, 171] width 39 height 40
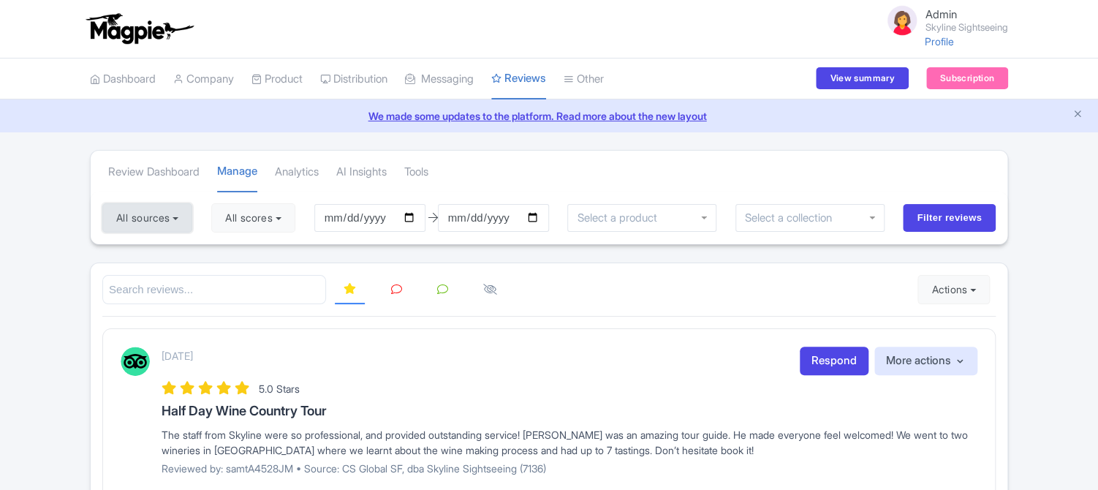
drag, startPoint x: 0, startPoint y: 0, endPoint x: 173, endPoint y: 219, distance: 278.5
click at [173, 219] on button "All sources" at bounding box center [147, 217] width 90 height 29
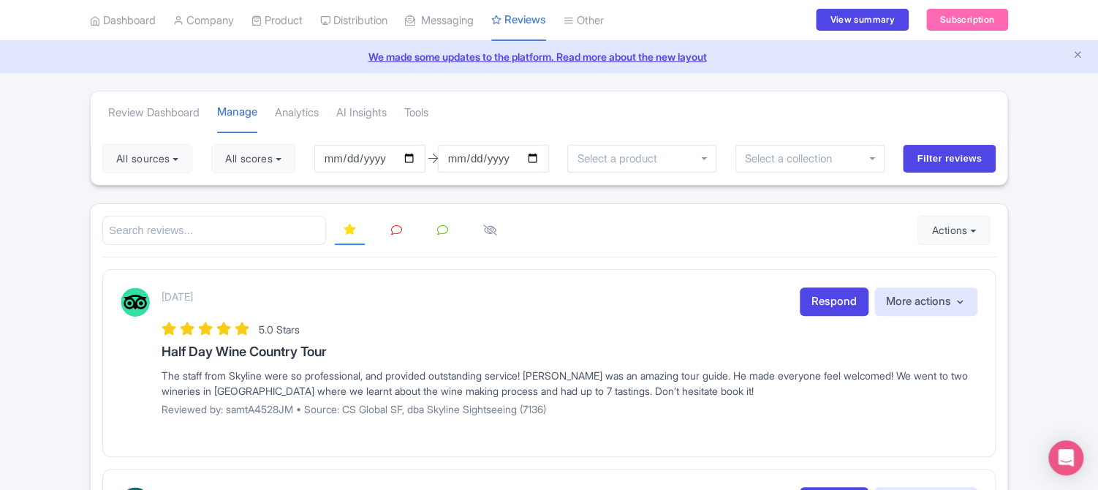
scroll to position [29, 0]
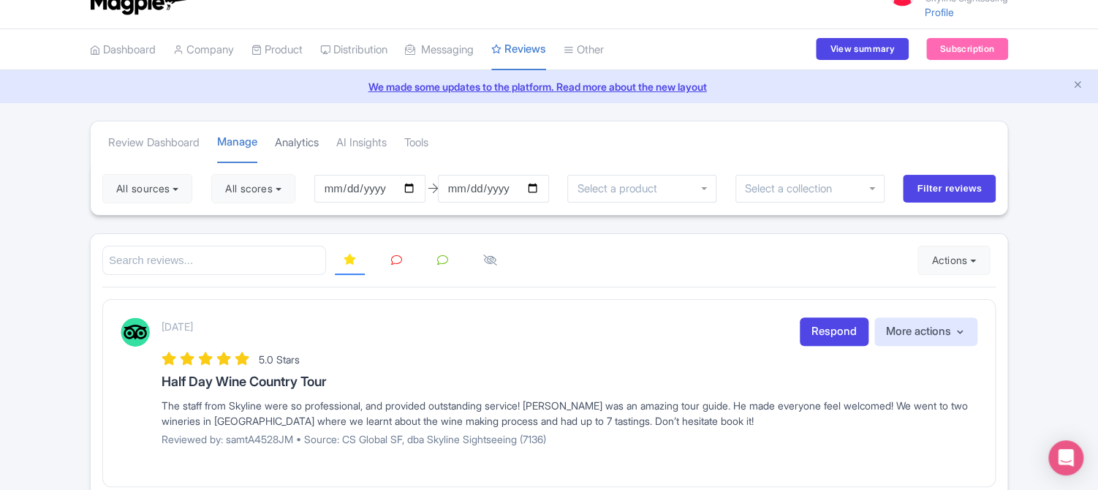
click at [307, 144] on link "Analytics" at bounding box center [297, 143] width 44 height 40
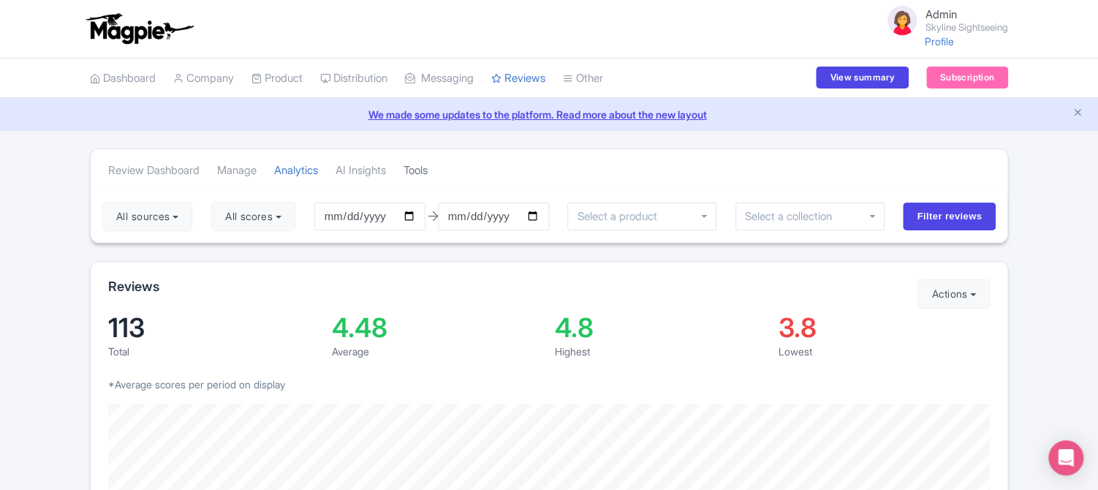
click at [428, 170] on link "Tools" at bounding box center [416, 171] width 24 height 40
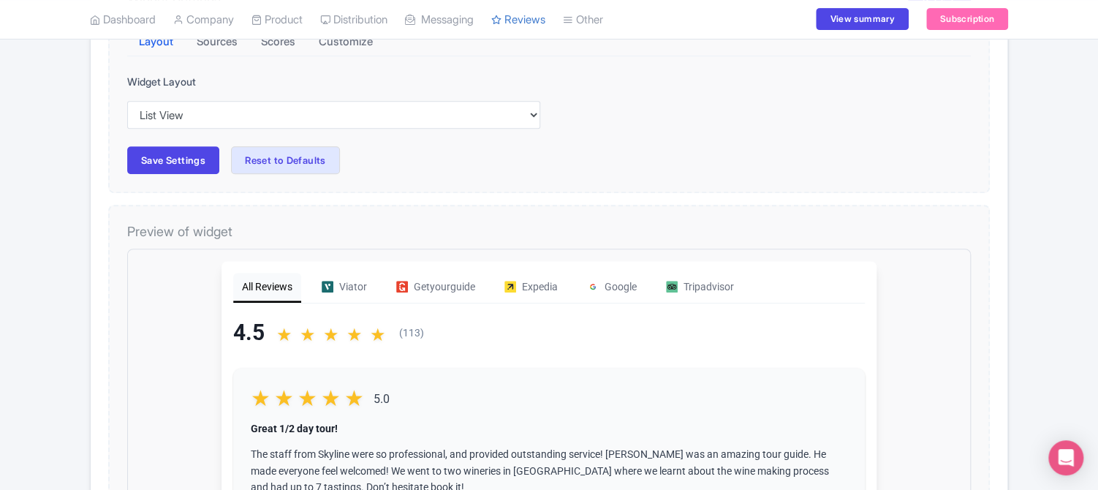
scroll to position [326, 0]
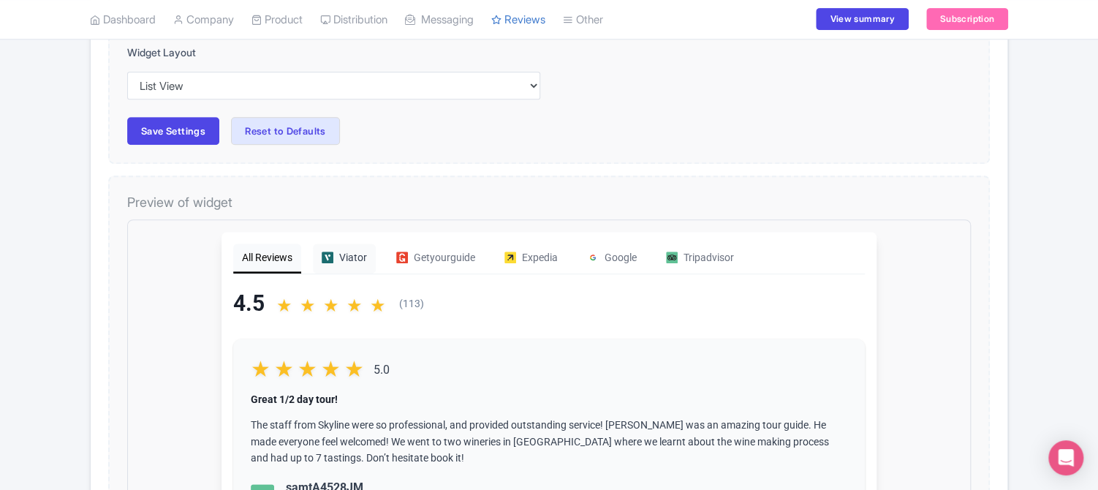
click at [328, 246] on div "Viator" at bounding box center [331, 244] width 45 height 16
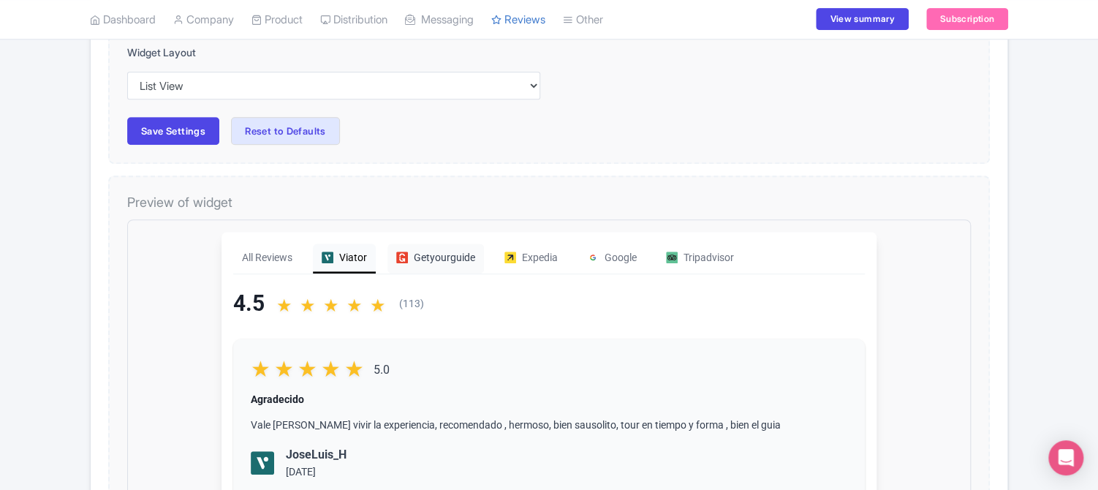
click at [422, 247] on div "Getyourguide" at bounding box center [423, 244] width 79 height 16
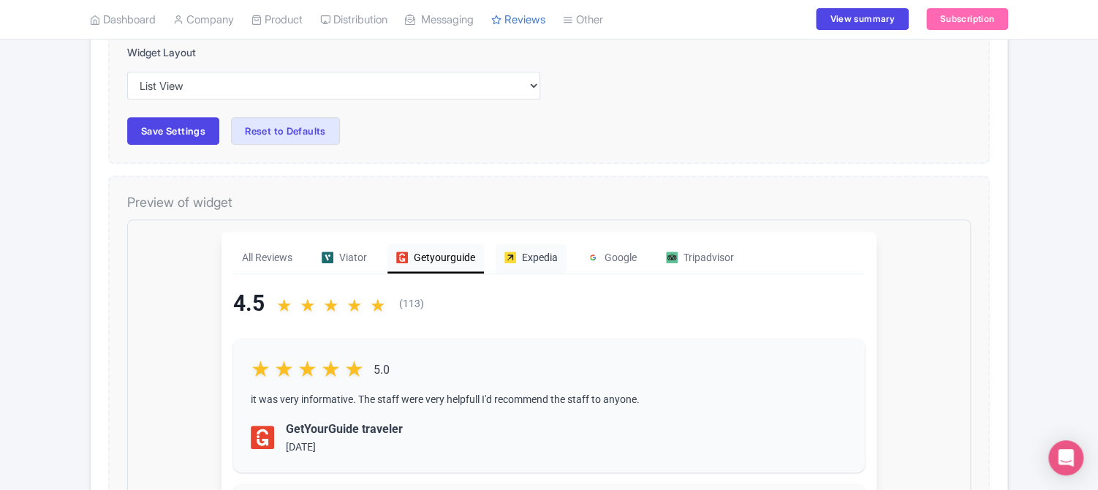
click at [521, 248] on div "Expedia" at bounding box center [518, 244] width 53 height 16
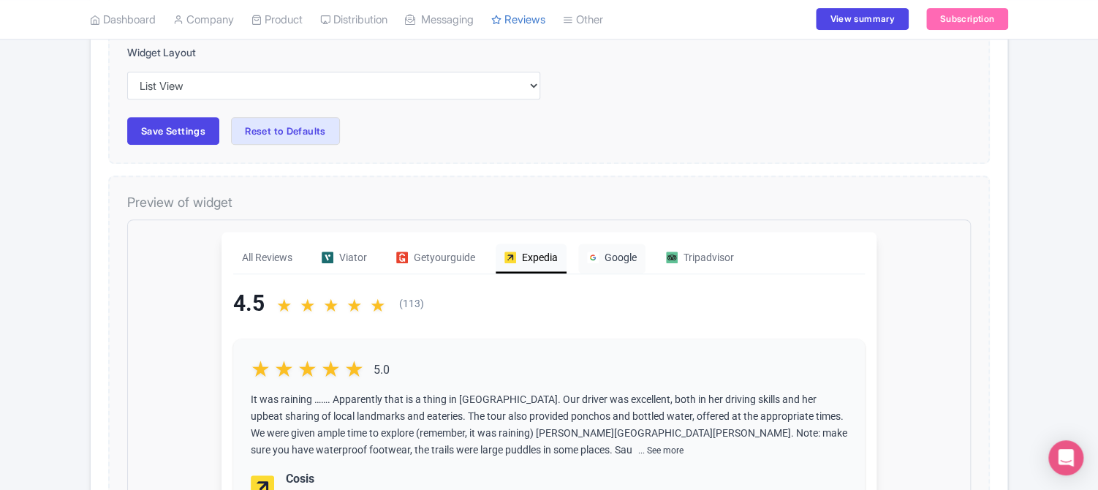
click at [610, 245] on div "Google" at bounding box center [600, 244] width 50 height 16
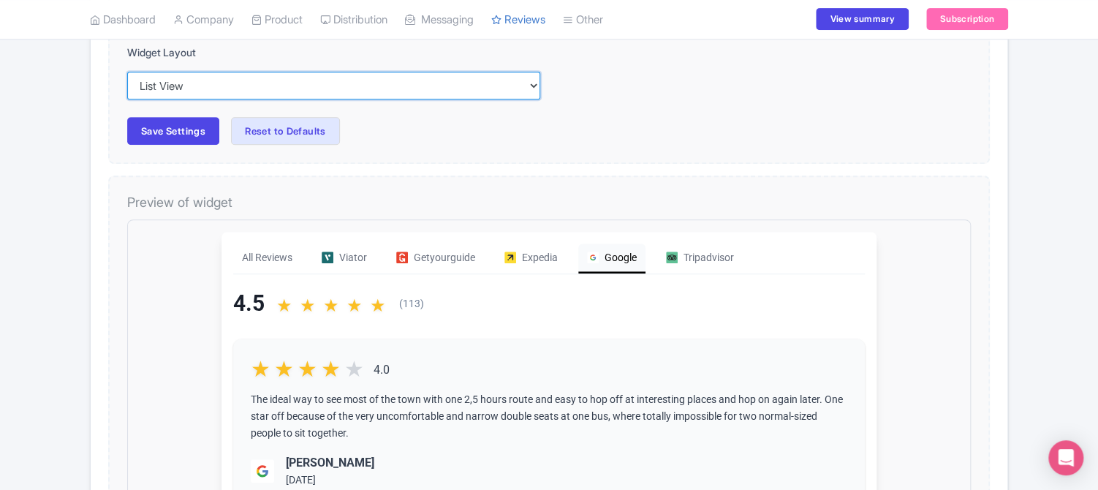
click at [312, 86] on select "Inline View Floating View List View Carousel View Pros/Cons View" at bounding box center [333, 86] width 413 height 28
click at [127, 72] on select "Inline View Floating View List View Carousel View Pros/Cons View" at bounding box center [333, 86] width 413 height 28
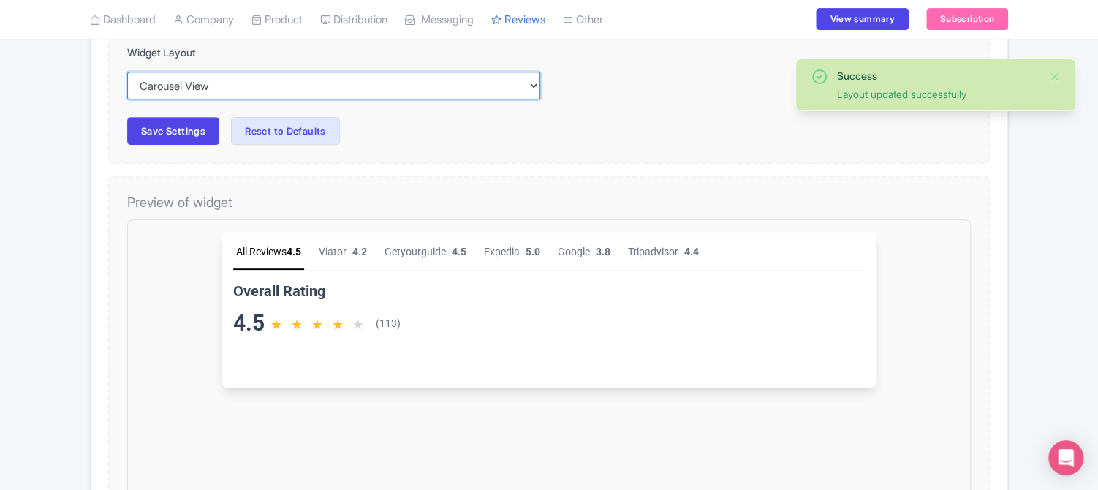
scroll to position [0, 0]
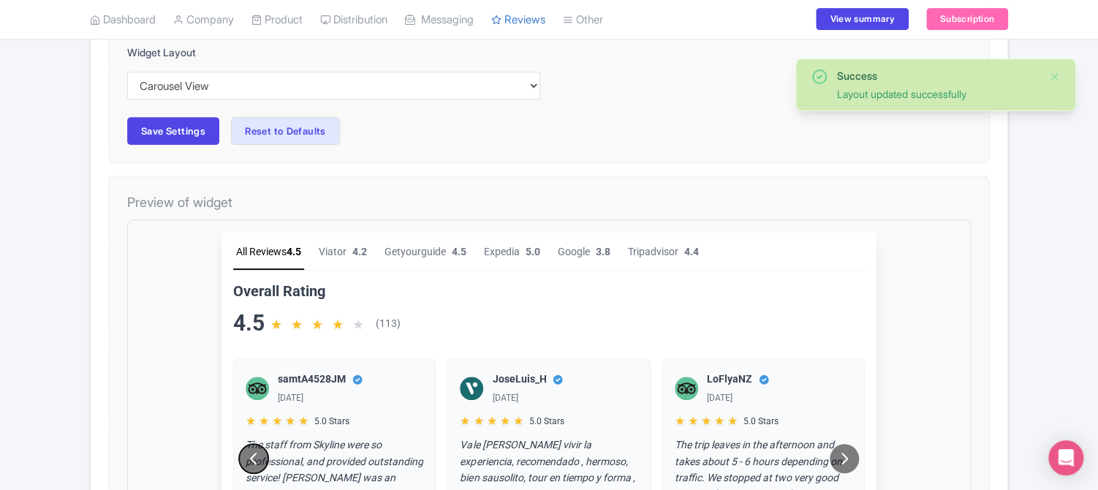
click at [240, 441] on icon at bounding box center [241, 445] width 18 height 18
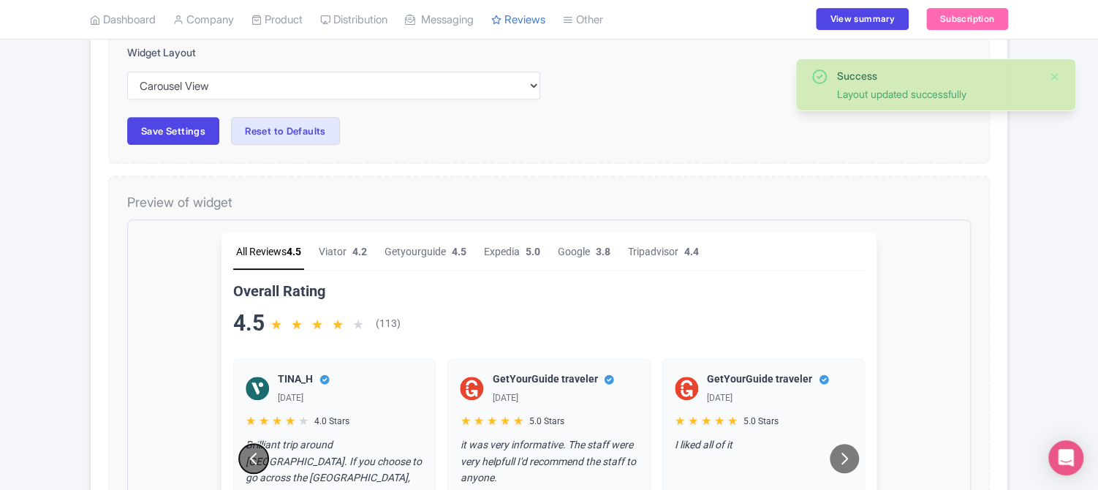
click at [240, 441] on icon at bounding box center [241, 445] width 18 height 18
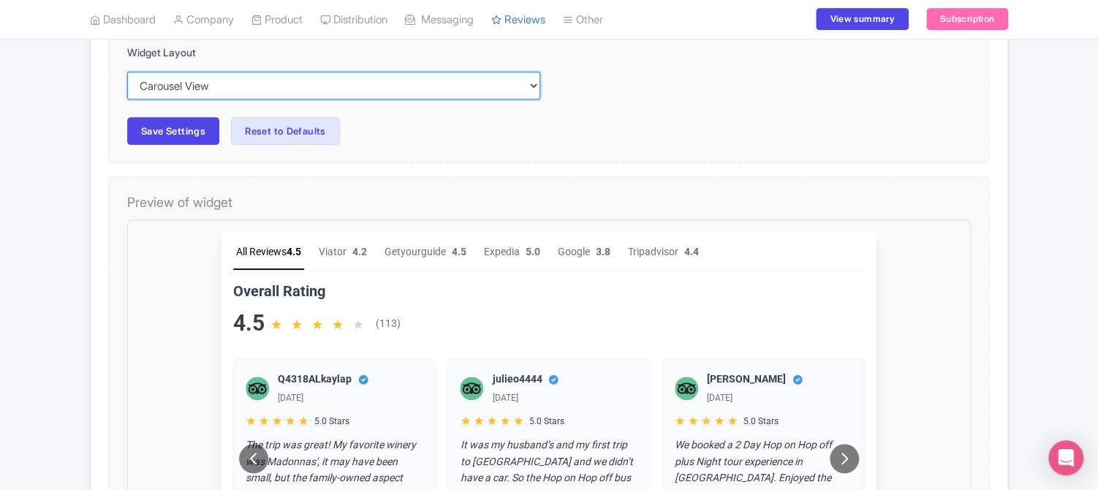
click at [257, 82] on select "Inline View Floating View List View Carousel View Pros/Cons View" at bounding box center [333, 86] width 413 height 28
select select "inline"
click at [127, 72] on select "Inline View Floating View List View Carousel View Pros/Cons View" at bounding box center [333, 86] width 413 height 28
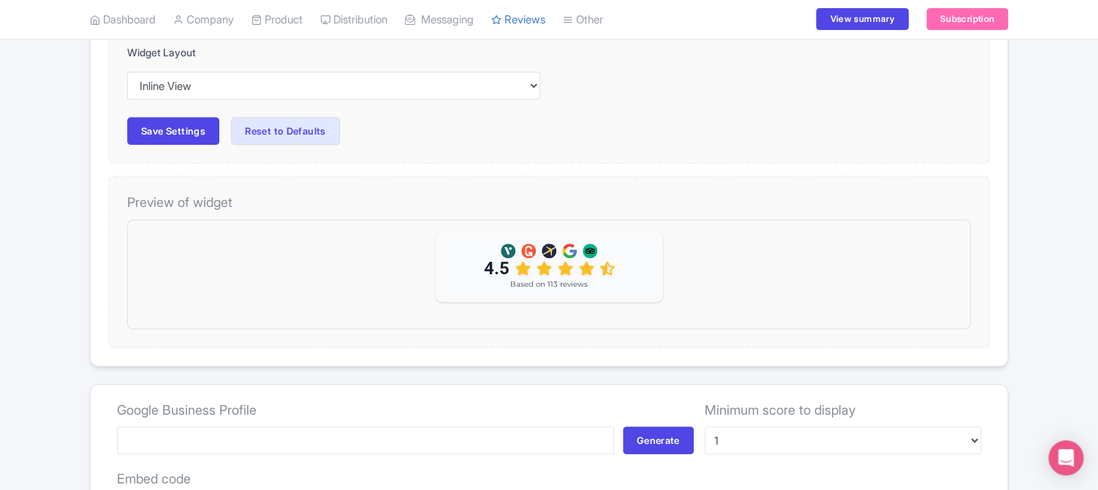
click at [626, 155] on div "Widget Settings Publish Layout Sources Scores Customize Stars Color #f59e0b Bac…" at bounding box center [549, 52] width 882 height 224
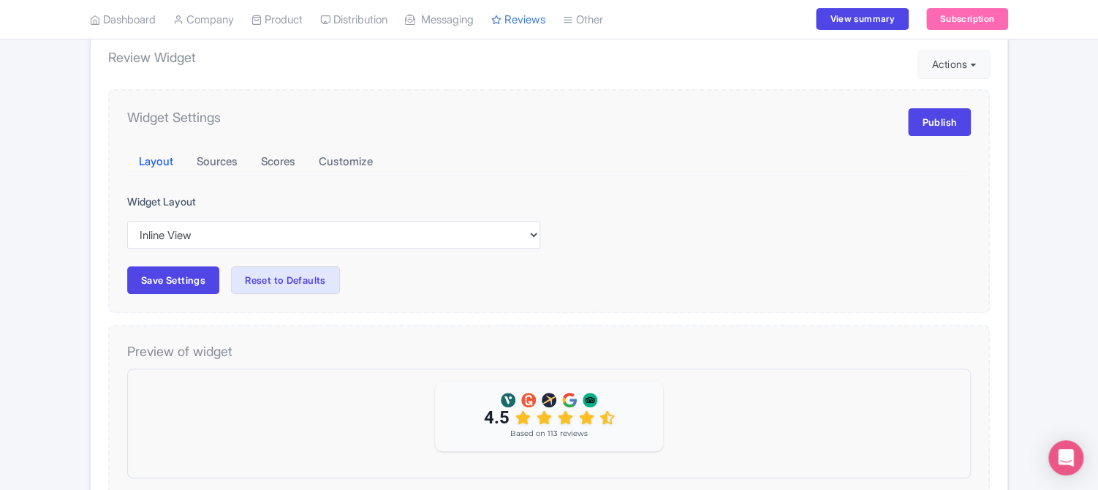
scroll to position [151, 0]
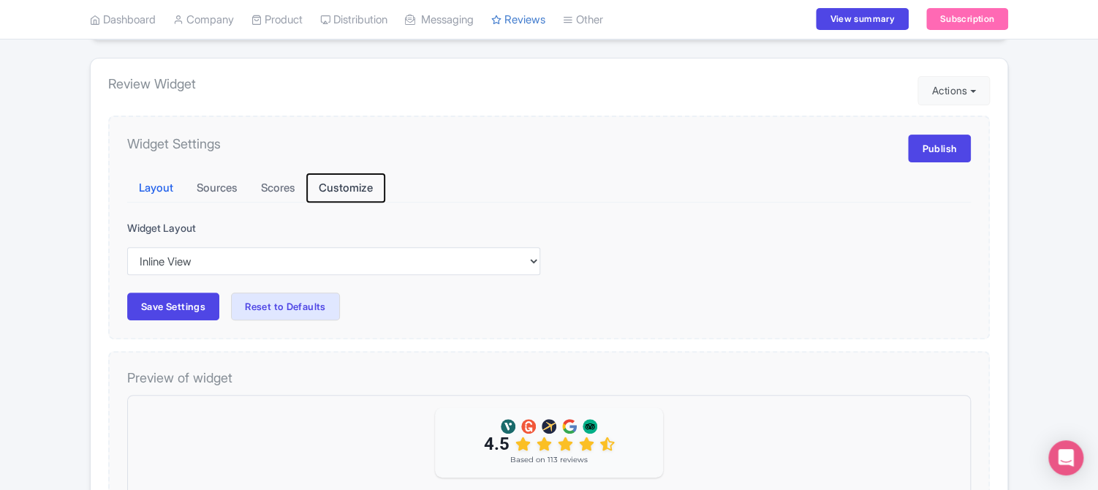
click at [341, 191] on button "Customize" at bounding box center [345, 188] width 77 height 29
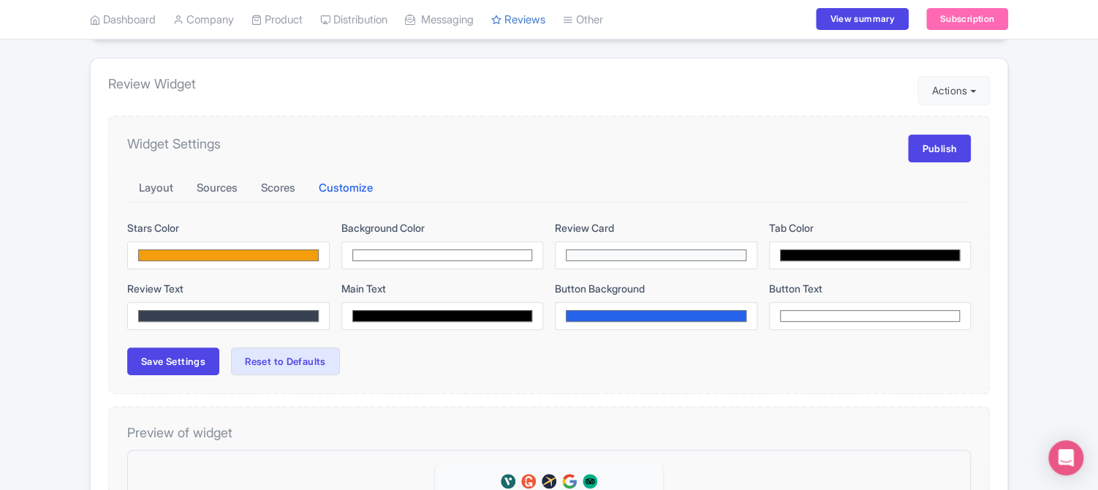
click at [56, 248] on div "Success Layout updated successfully Review Dashboard [GEOGRAPHIC_DATA] Analytic…" at bounding box center [549, 450] width 1098 height 904
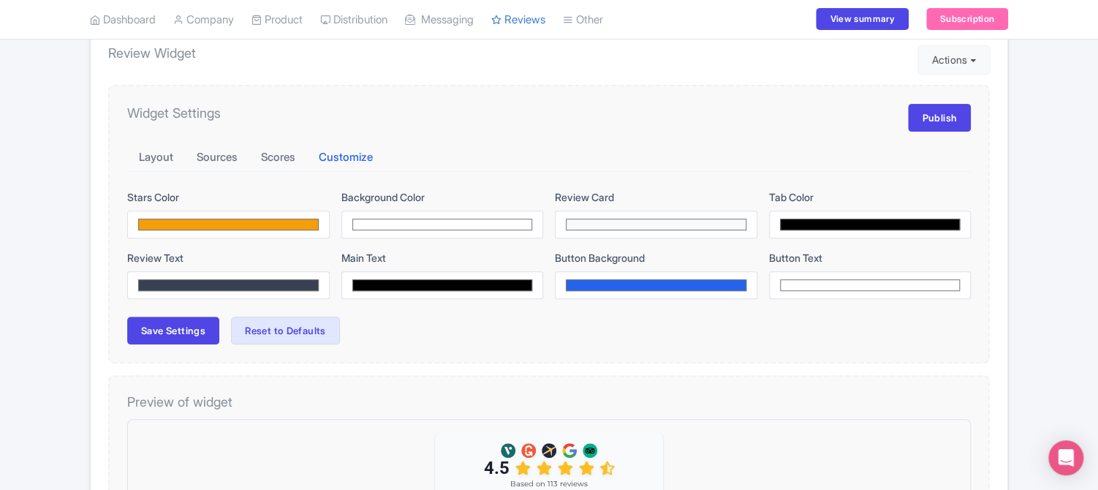
scroll to position [180, 0]
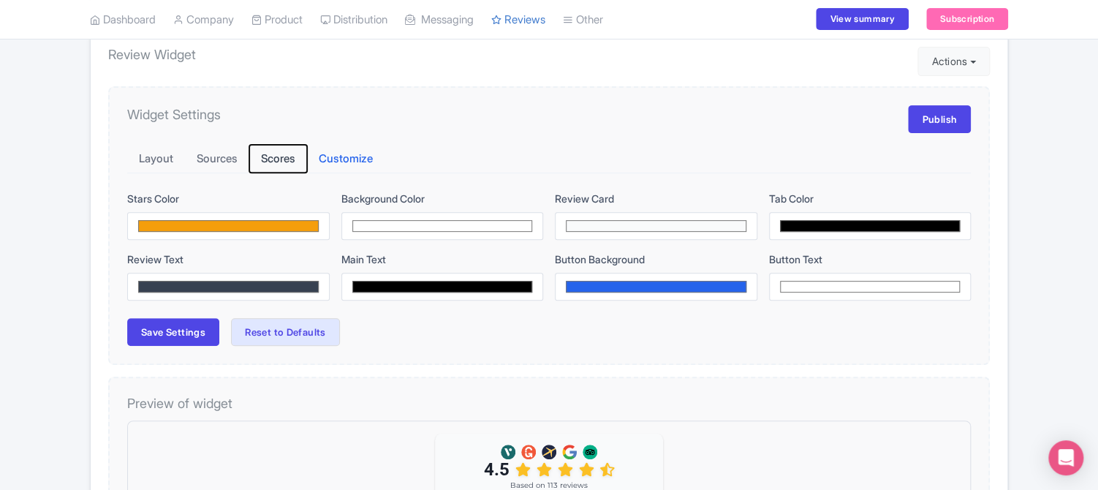
click at [275, 155] on button "Scores" at bounding box center [278, 159] width 58 height 29
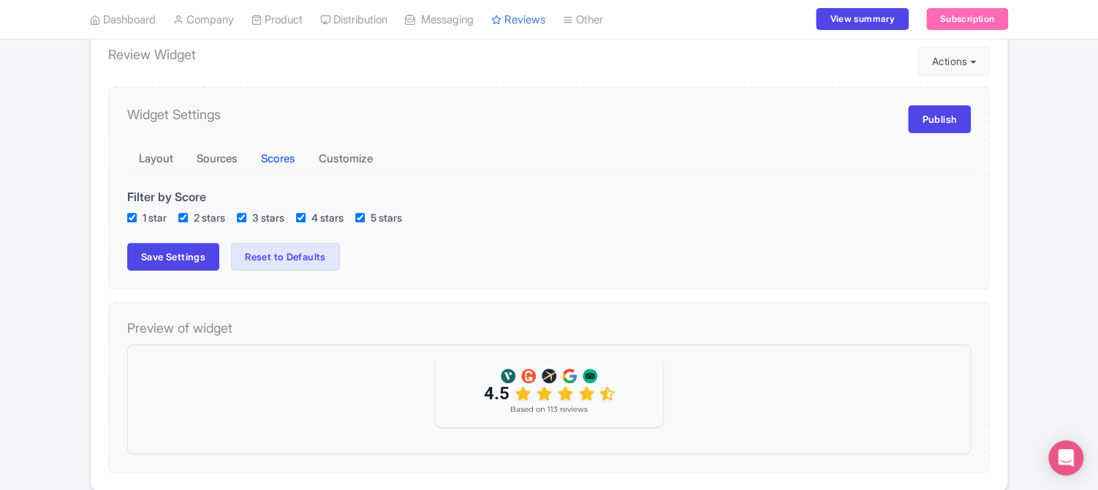
click at [50, 193] on div "Success Layout updated successfully Review Dashboard [GEOGRAPHIC_DATA] Analytic…" at bounding box center [549, 383] width 1098 height 828
click at [130, 216] on input "1 star" at bounding box center [132, 218] width 10 height 10
checkbox input "false"
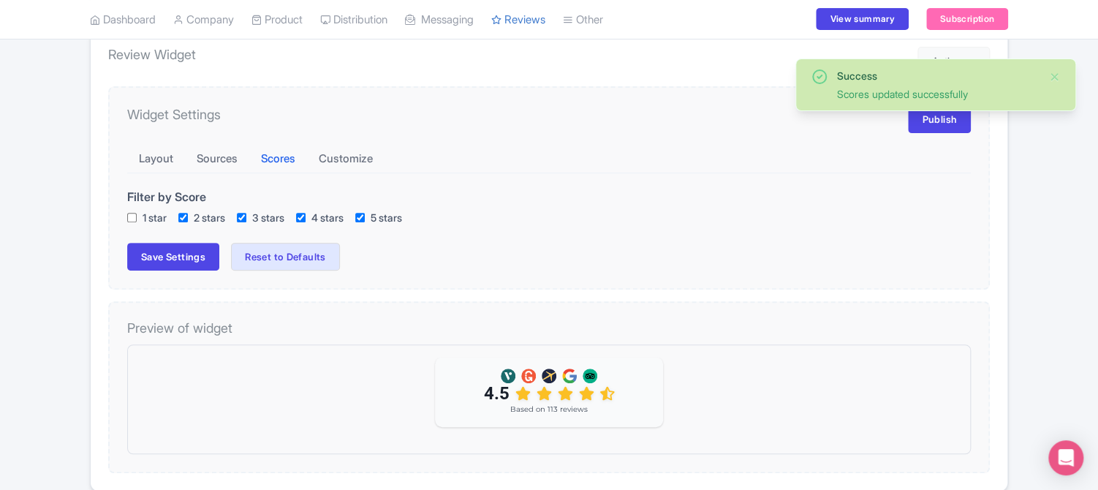
checkbox input "true"
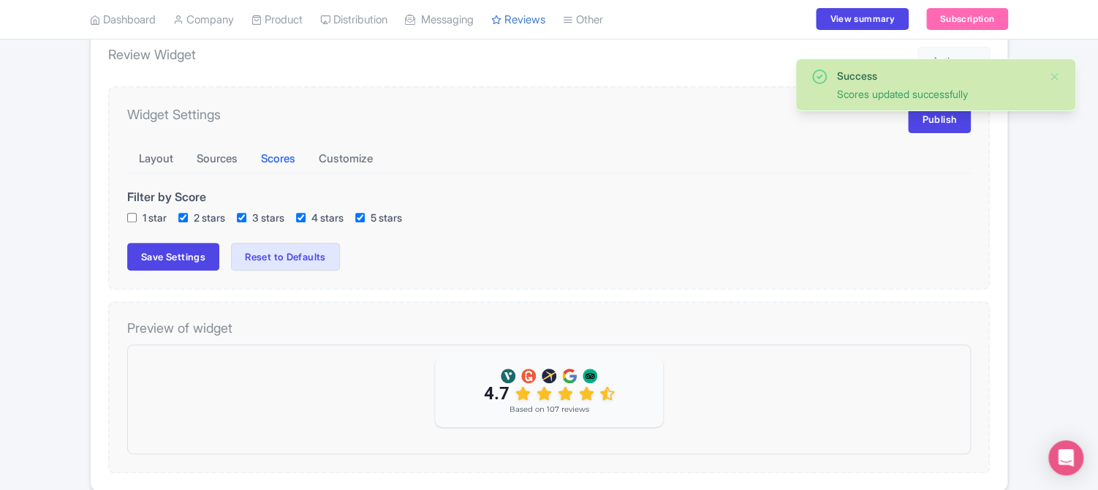
click at [183, 216] on input "2 stars" at bounding box center [183, 218] width 10 height 10
checkbox input "false"
checkbox input "true"
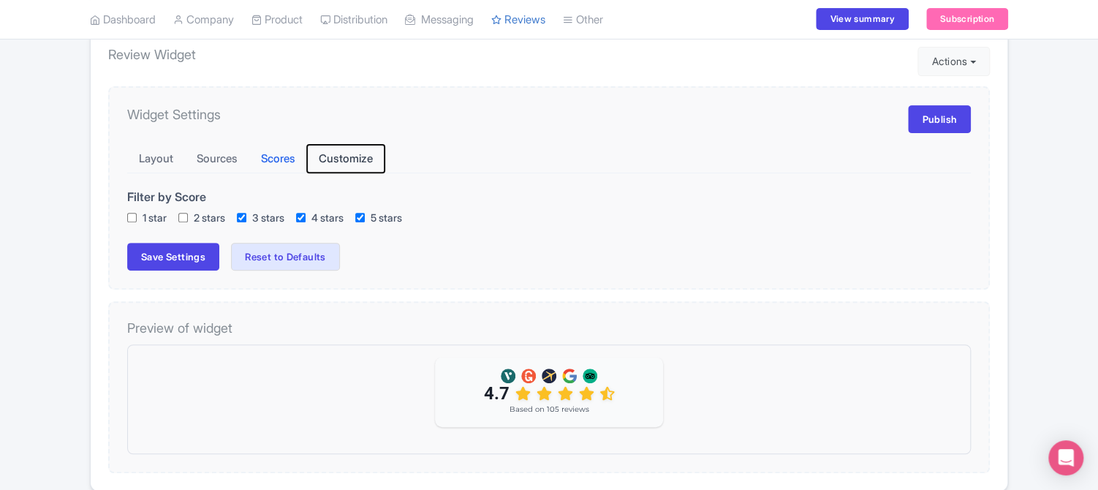
click at [341, 157] on button "Customize" at bounding box center [345, 159] width 77 height 29
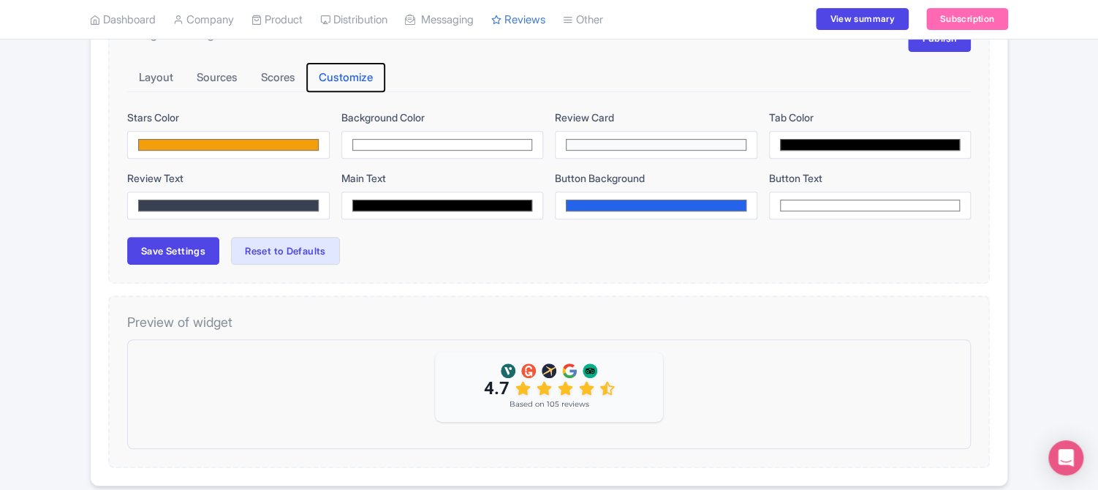
scroll to position [268, 0]
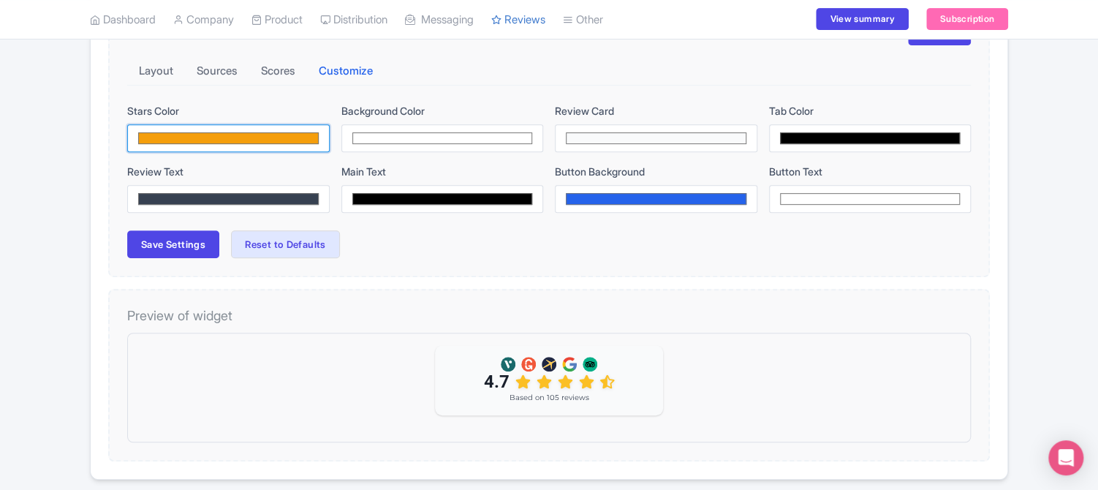
click at [285, 137] on input "#f59e0b" at bounding box center [228, 138] width 203 height 28
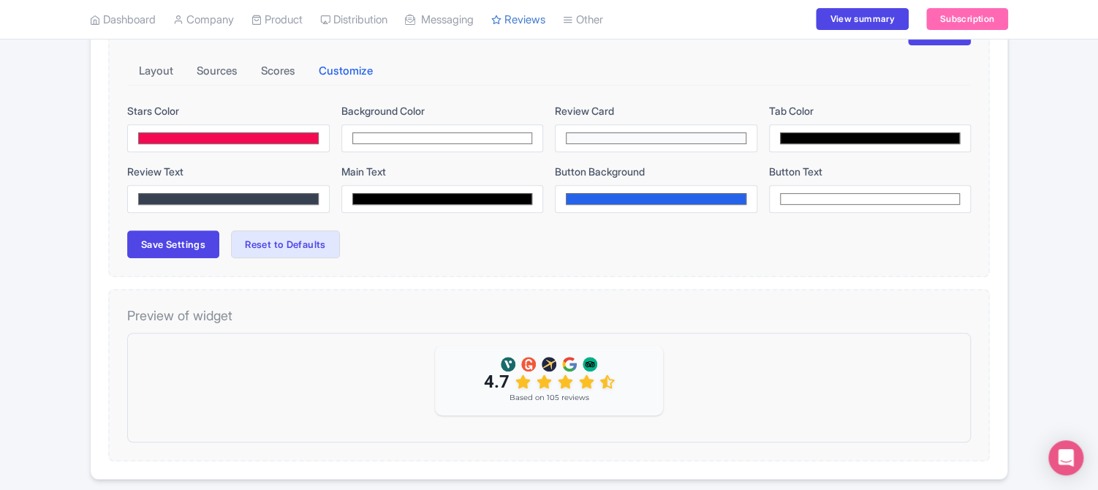
type input "#f50a51"
click at [342, 273] on div "Widget Settings Publish Layout Sources Scores Customize Stars Color #f50a51 Bac…" at bounding box center [549, 138] width 882 height 279
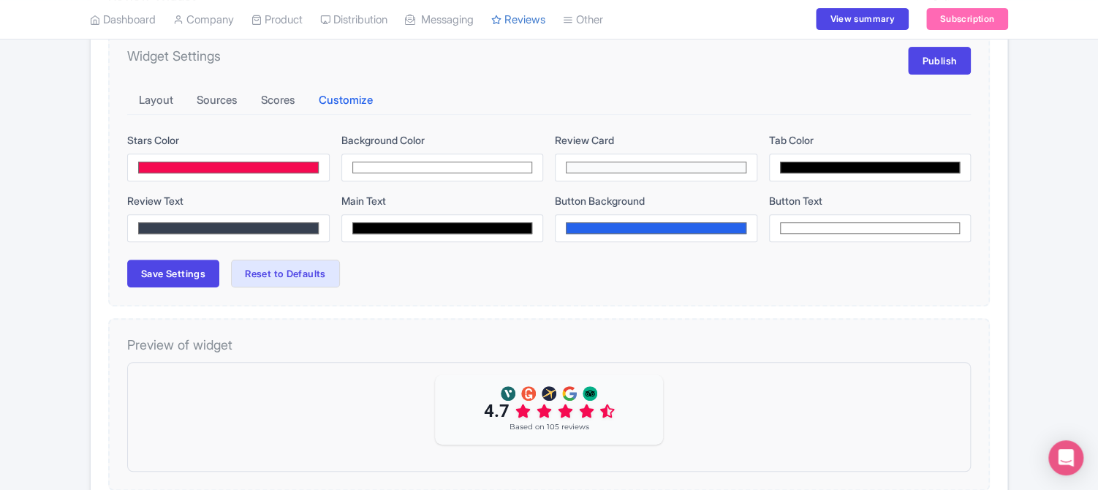
scroll to position [209, 0]
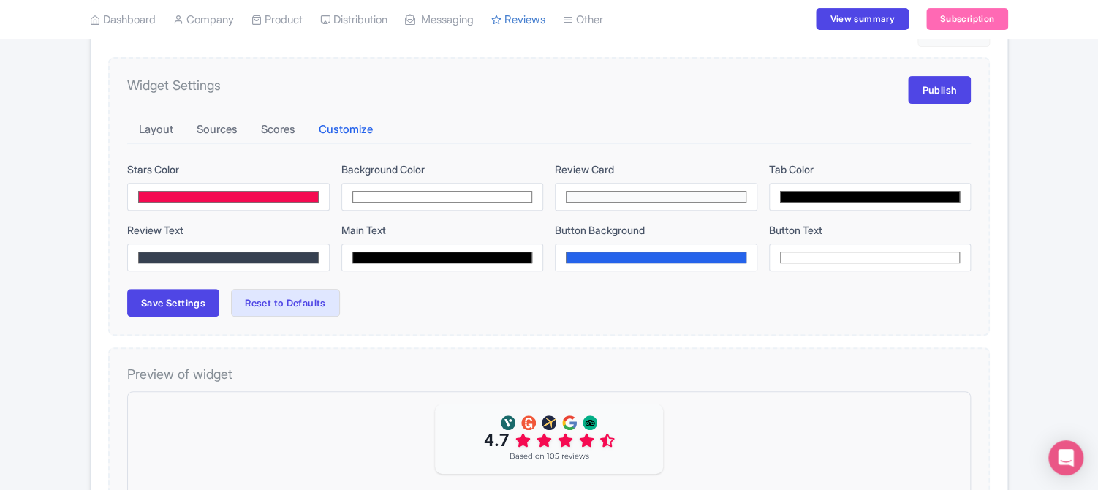
click at [23, 219] on div "Success Scores updated successfully Review Dashboard Manage Analytics AI Insigh…" at bounding box center [549, 391] width 1098 height 904
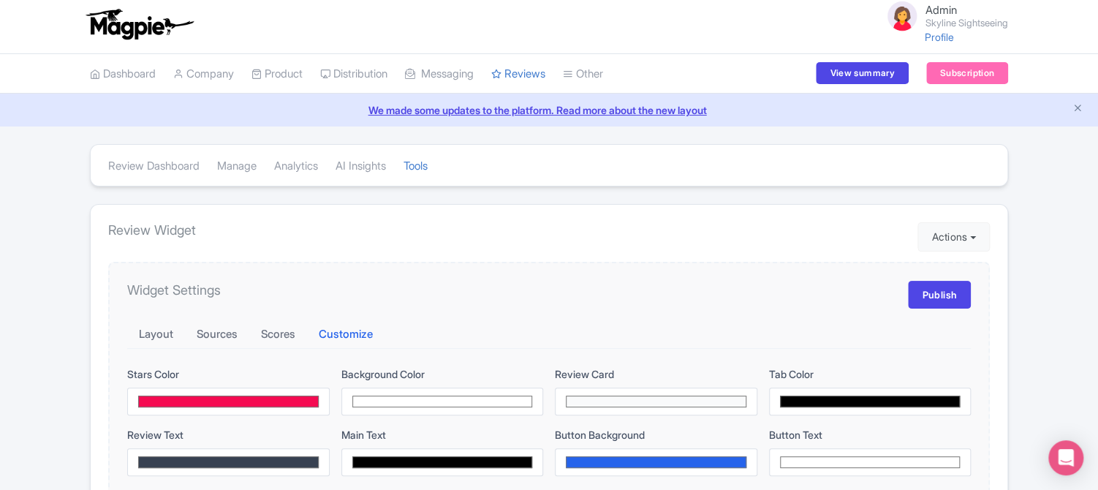
scroll to position [0, 0]
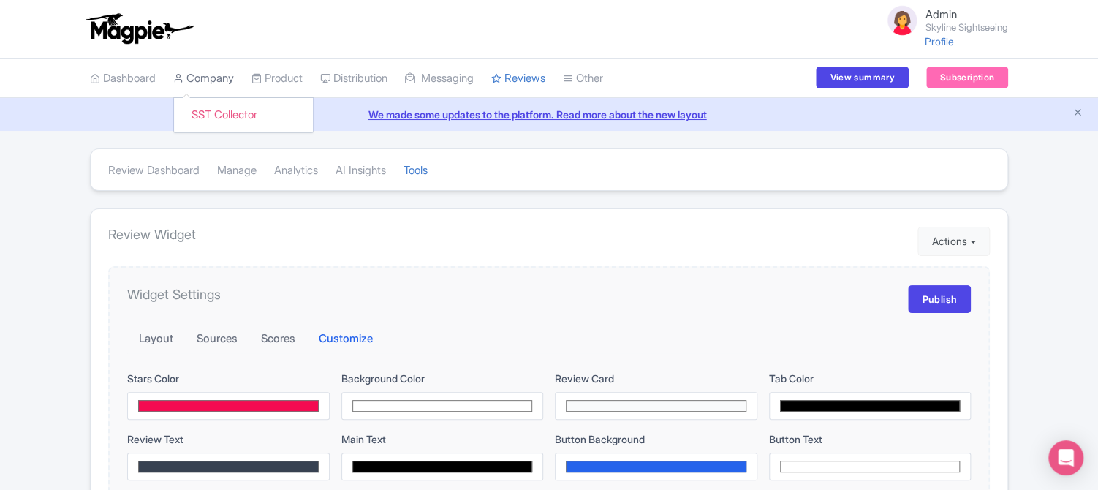
click at [201, 80] on link "Company" at bounding box center [203, 78] width 61 height 40
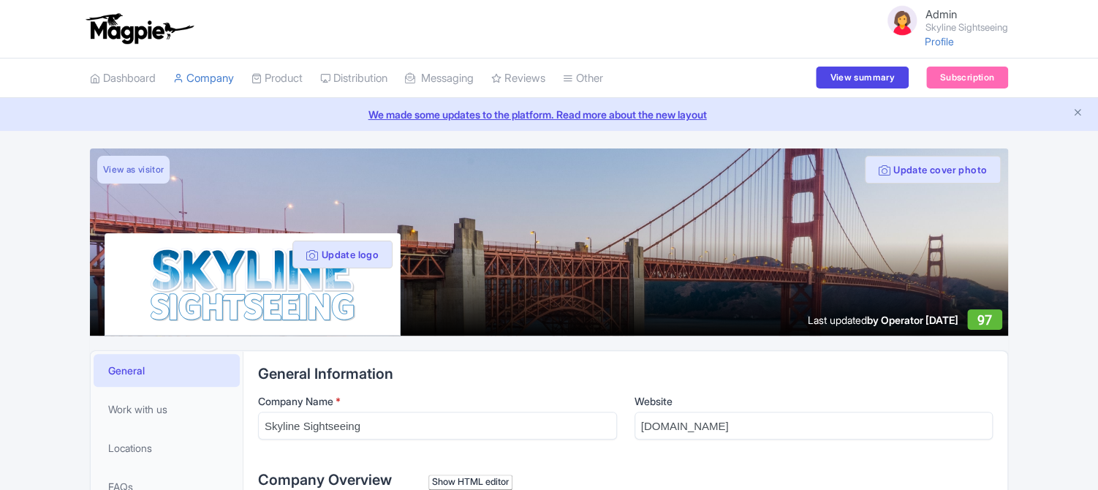
type trix-editor "<div>Skyline Sightseeing is a renowned sightseeing tour agency located at Fishe…"
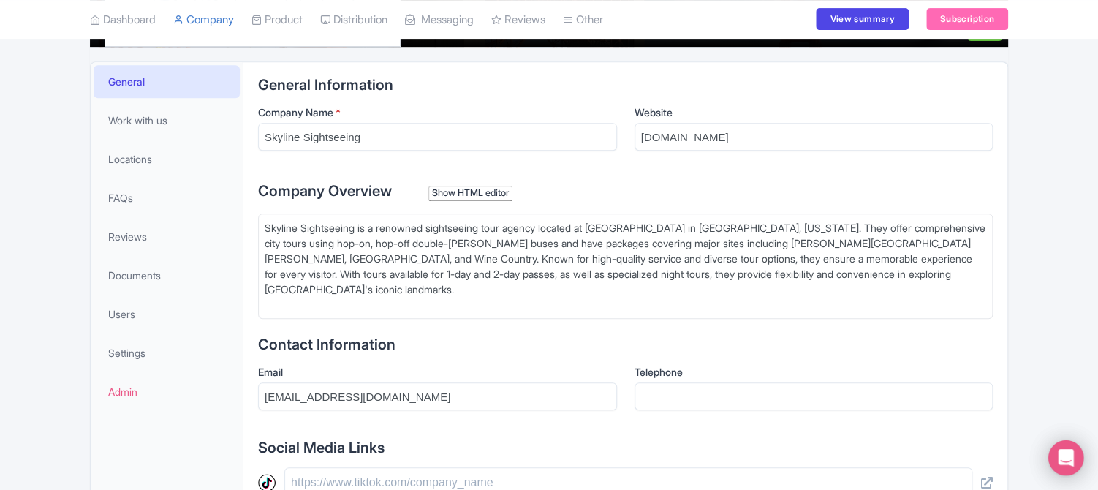
scroll to position [292, 0]
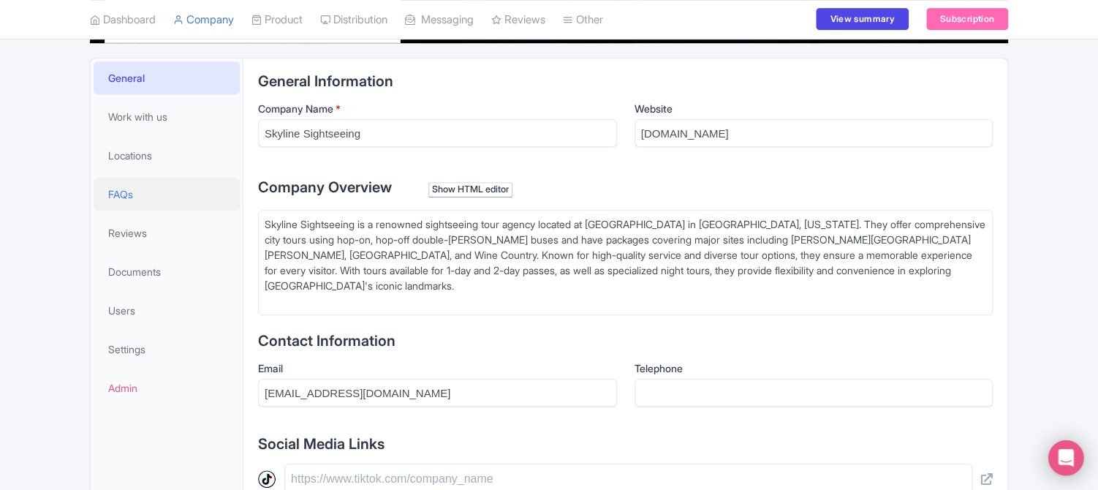
click at [135, 189] on link "FAQs" at bounding box center [167, 194] width 146 height 33
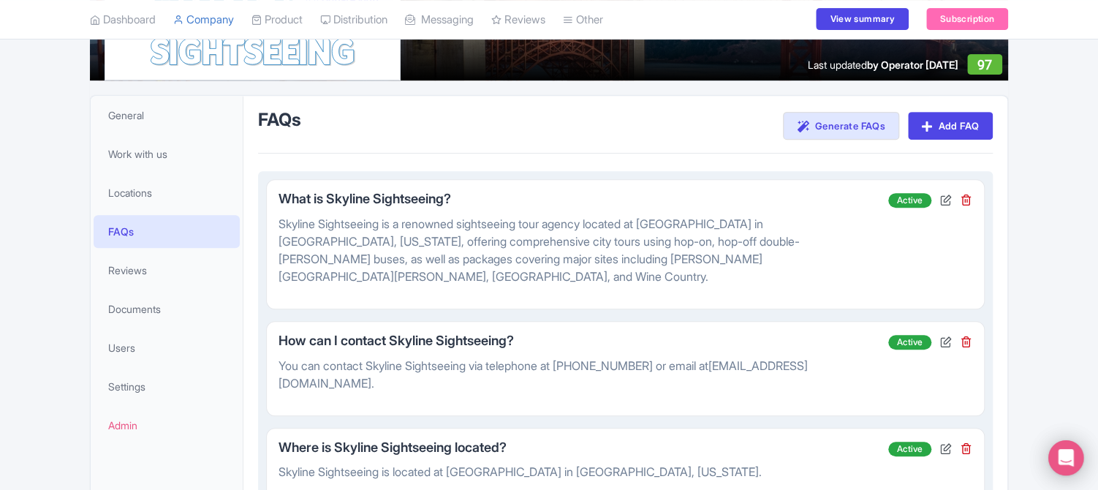
scroll to position [234, 0]
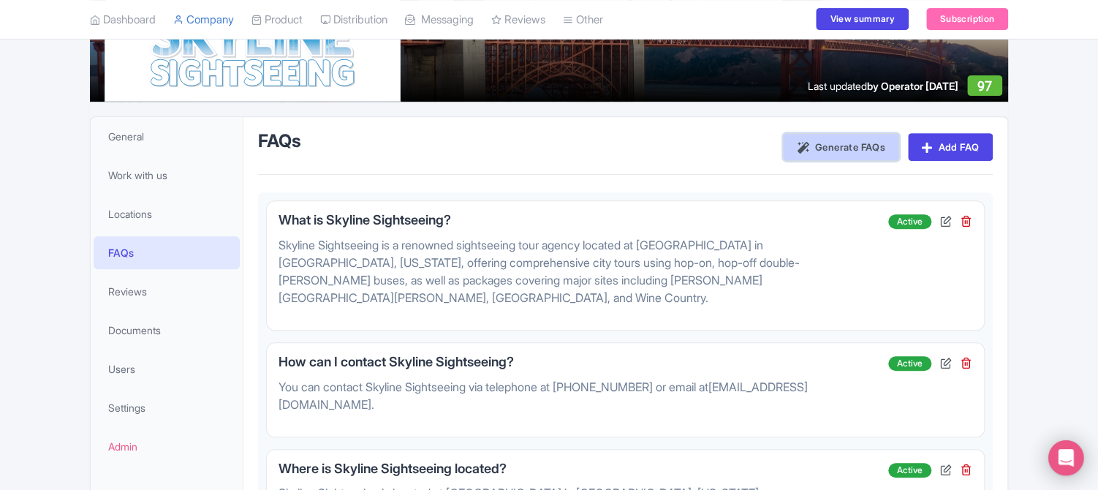
click at [858, 151] on link "Generate FAQs" at bounding box center [841, 147] width 116 height 28
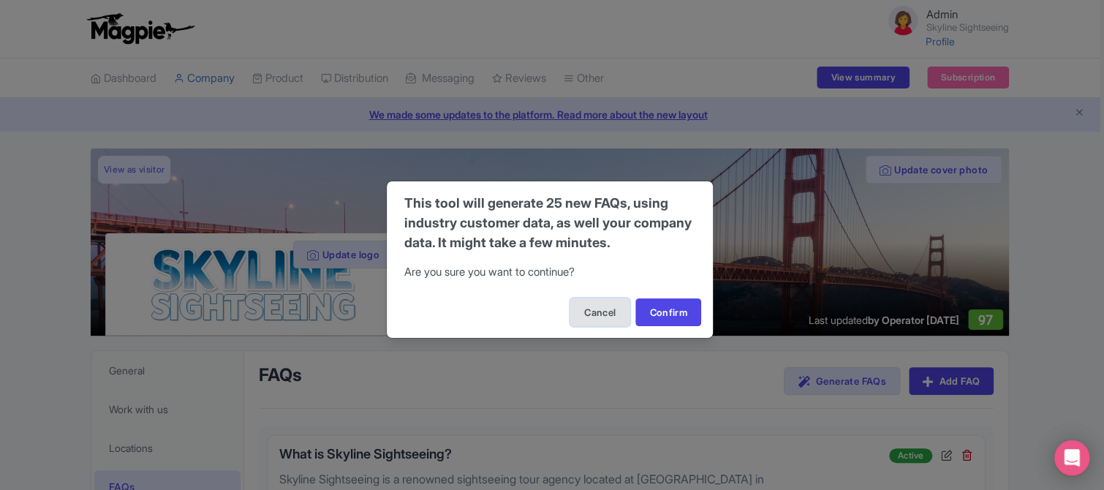
click at [582, 313] on button "Cancel" at bounding box center [599, 312] width 59 height 28
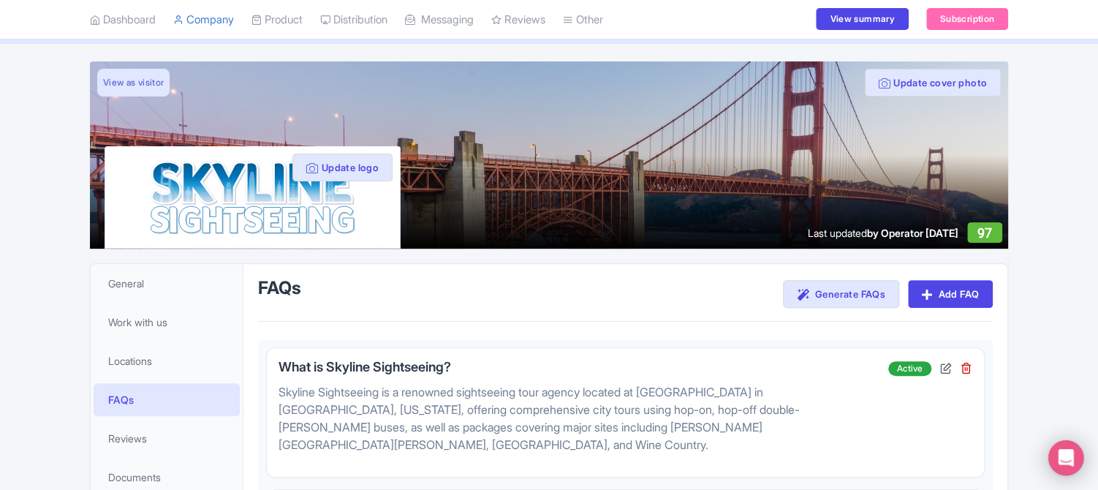
scroll to position [88, 0]
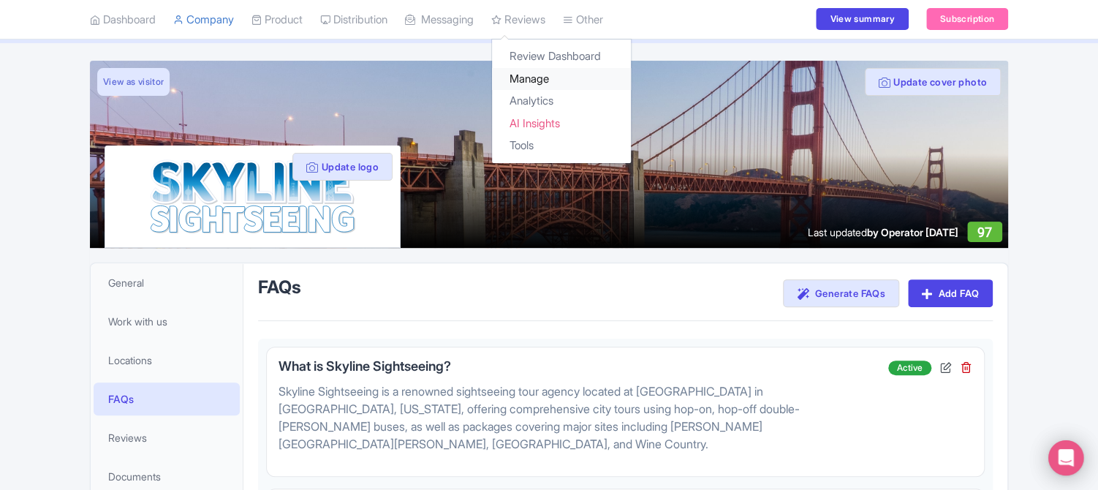
click at [545, 76] on link "Manage" at bounding box center [561, 79] width 139 height 23
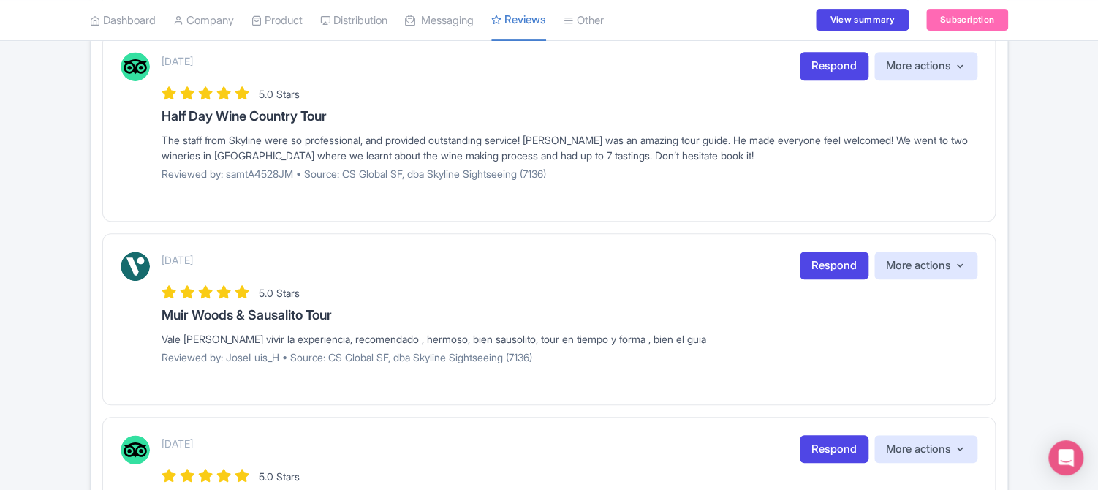
scroll to position [322, 0]
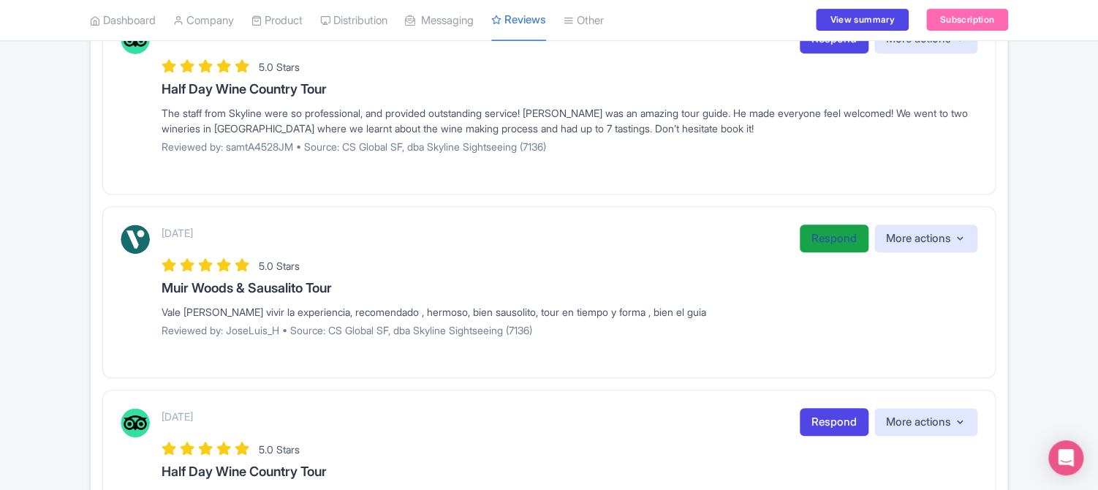
click at [821, 235] on link "Respond" at bounding box center [834, 238] width 69 height 29
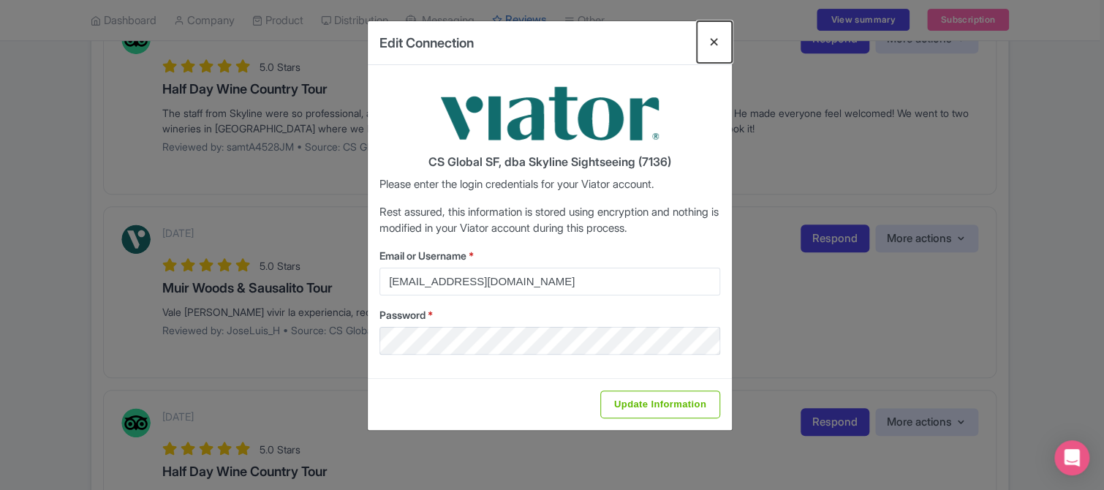
click at [719, 42] on button "Close" at bounding box center [714, 42] width 35 height 42
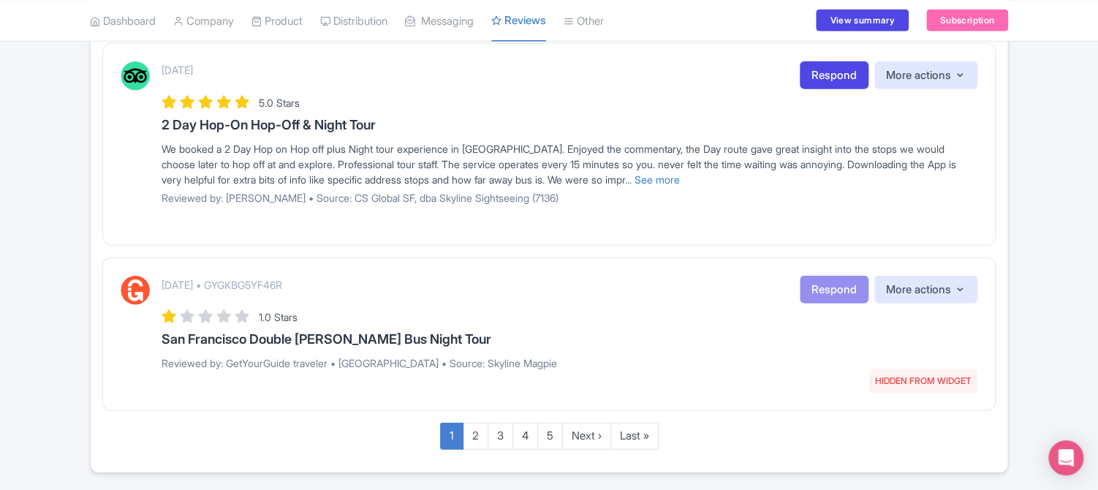
scroll to position [1964, 0]
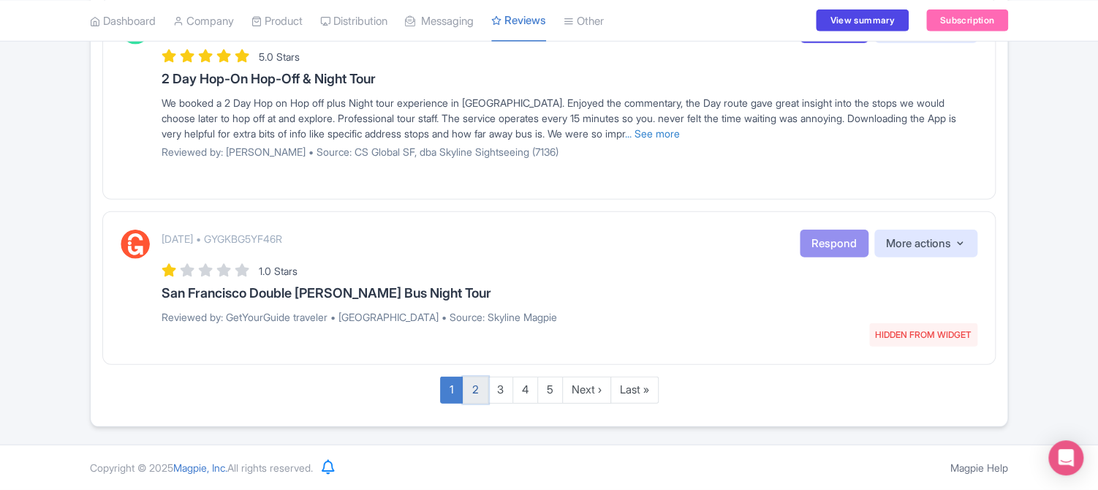
click at [474, 393] on link "2" at bounding box center [476, 389] width 26 height 27
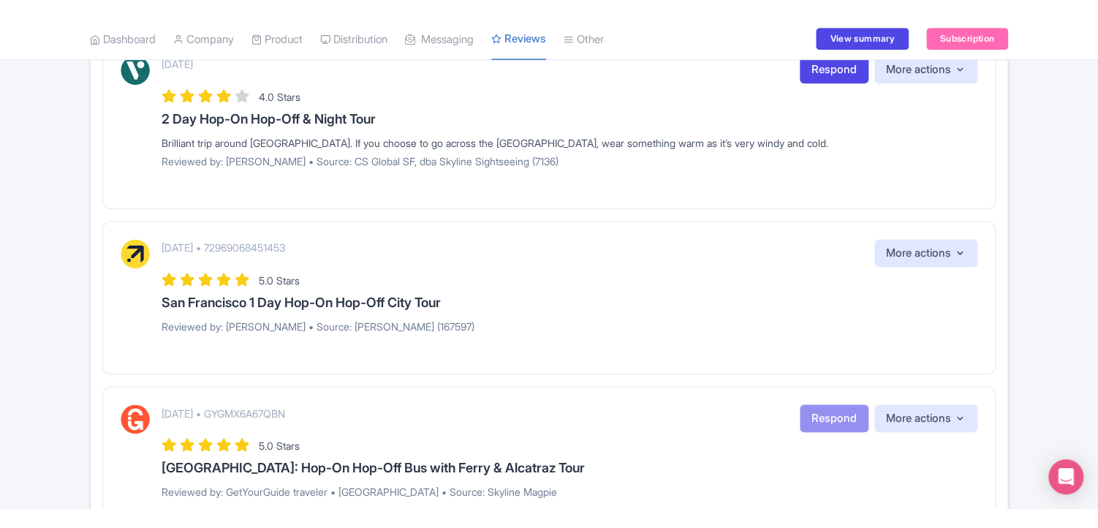
scroll to position [462, 0]
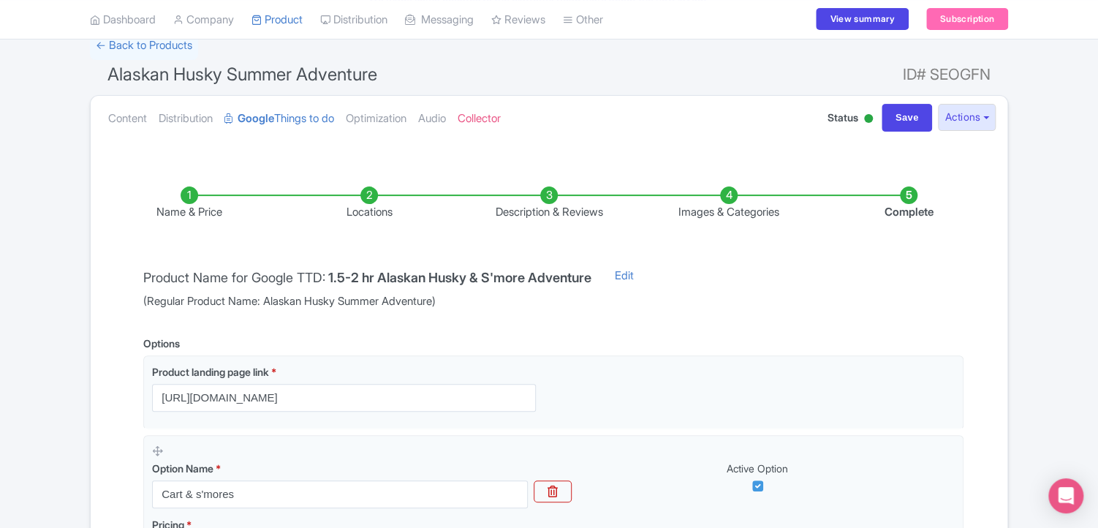
click at [69, 191] on div "Success Product Saved ← Back to Products Alaskan Husky Summer Adventure ID# SEO…" at bounding box center [549, 489] width 1098 height 917
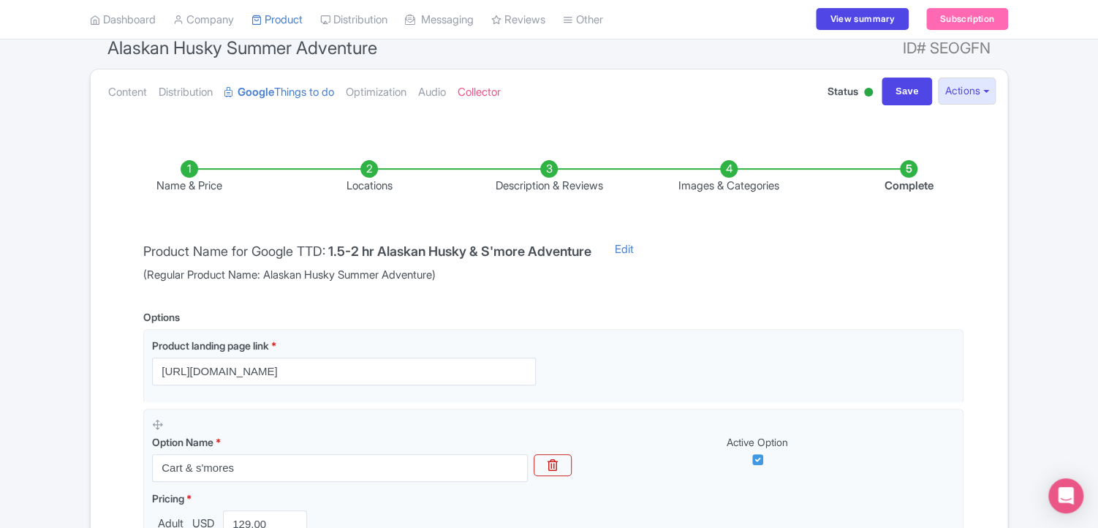
scroll to position [146, 0]
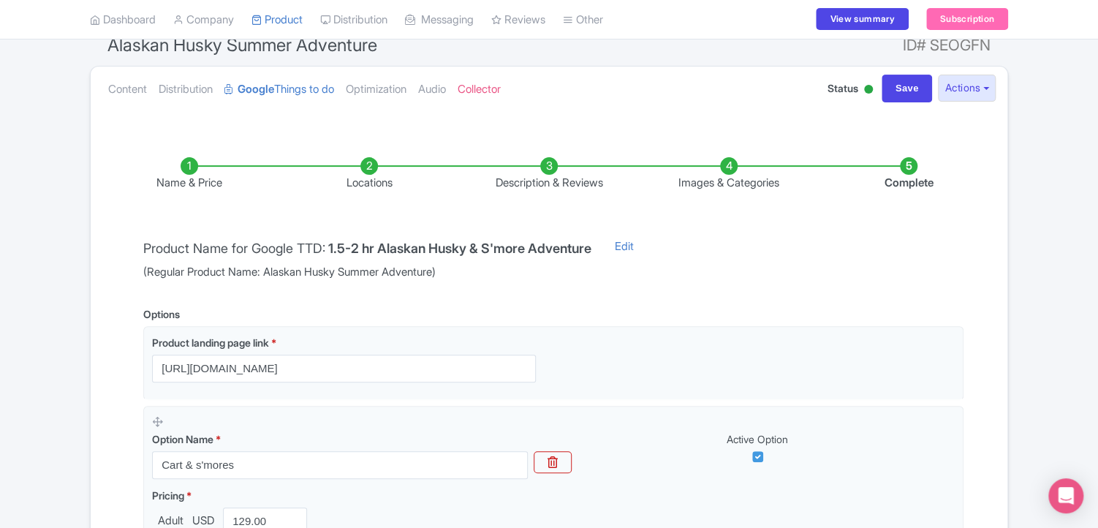
click at [374, 167] on li "Locations" at bounding box center [369, 174] width 180 height 34
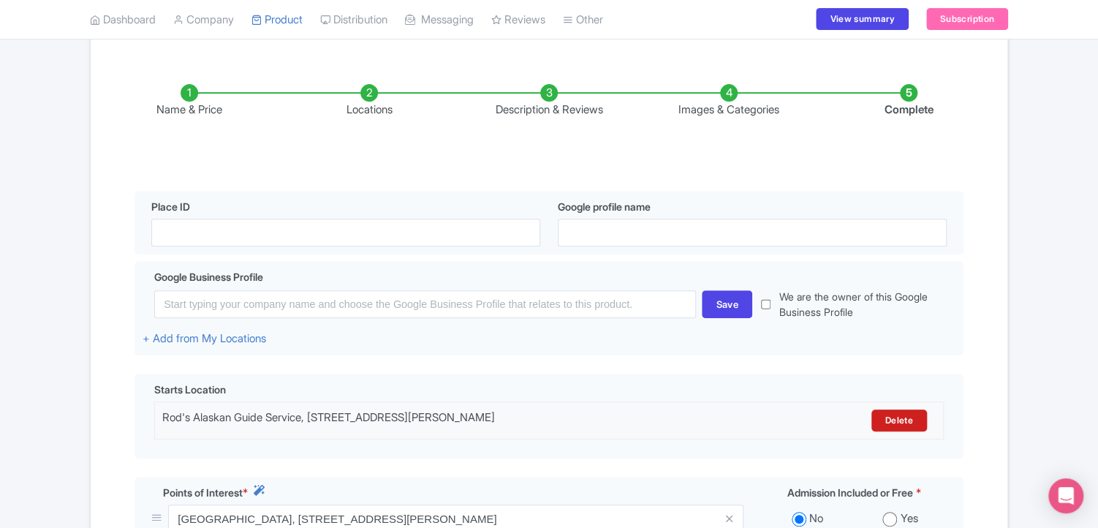
scroll to position [234, 0]
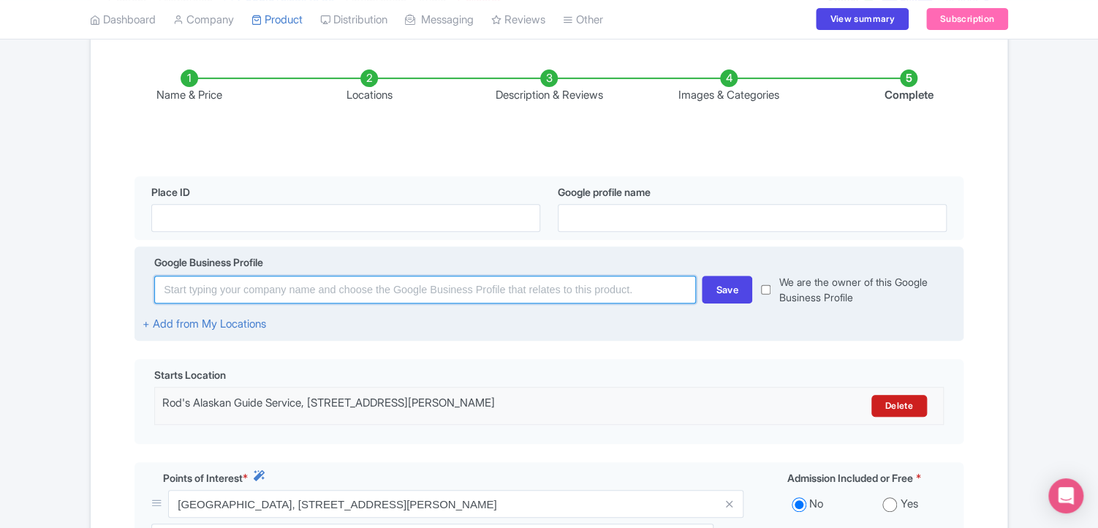
click at [214, 287] on input at bounding box center [425, 290] width 542 height 28
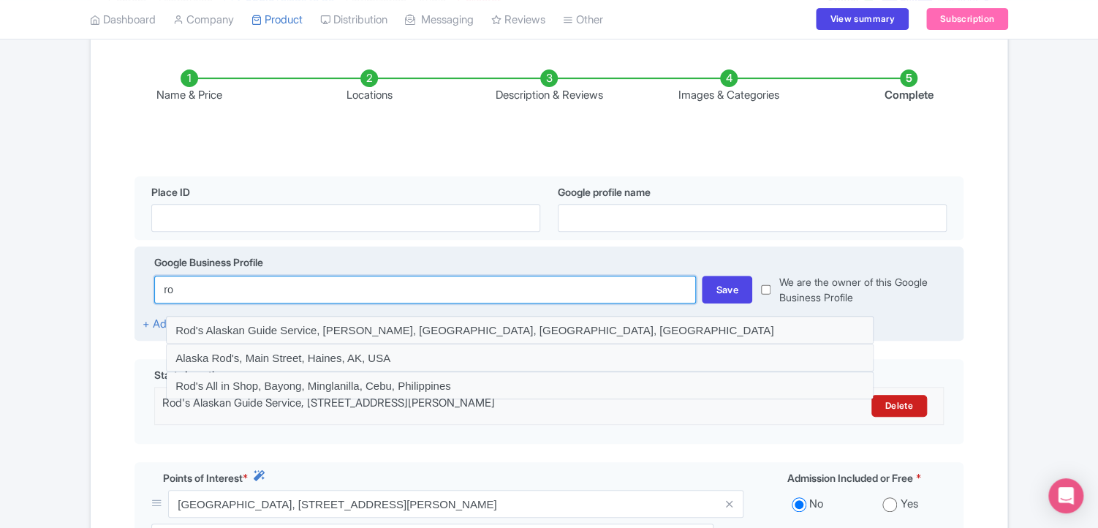
type input "r"
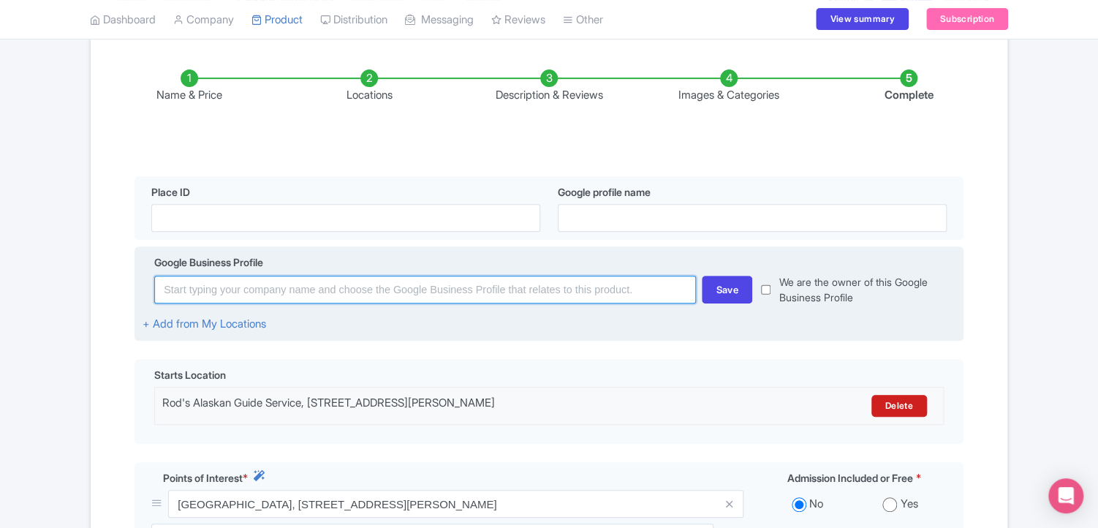
click at [234, 291] on input at bounding box center [425, 290] width 542 height 28
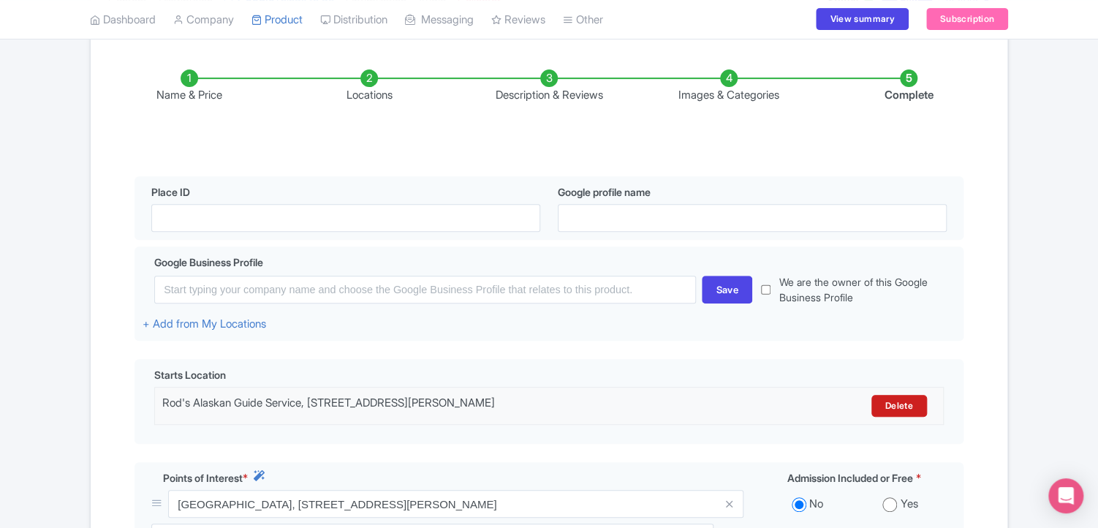
click at [64, 394] on div "Success Product Saved ← Back to Products Alaskan Husky Summer Adventure ID# SEO…" at bounding box center [549, 363] width 1098 height 898
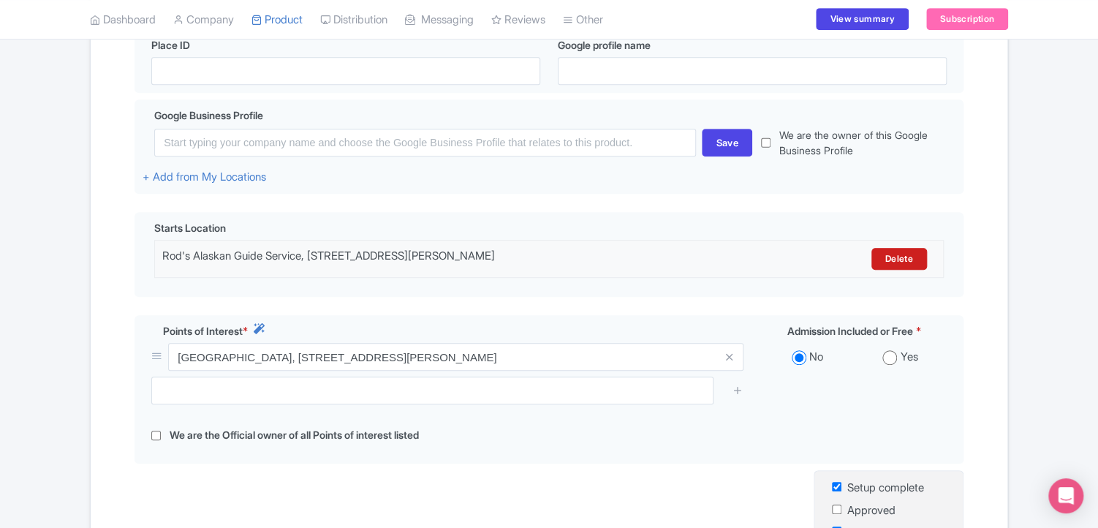
scroll to position [409, 0]
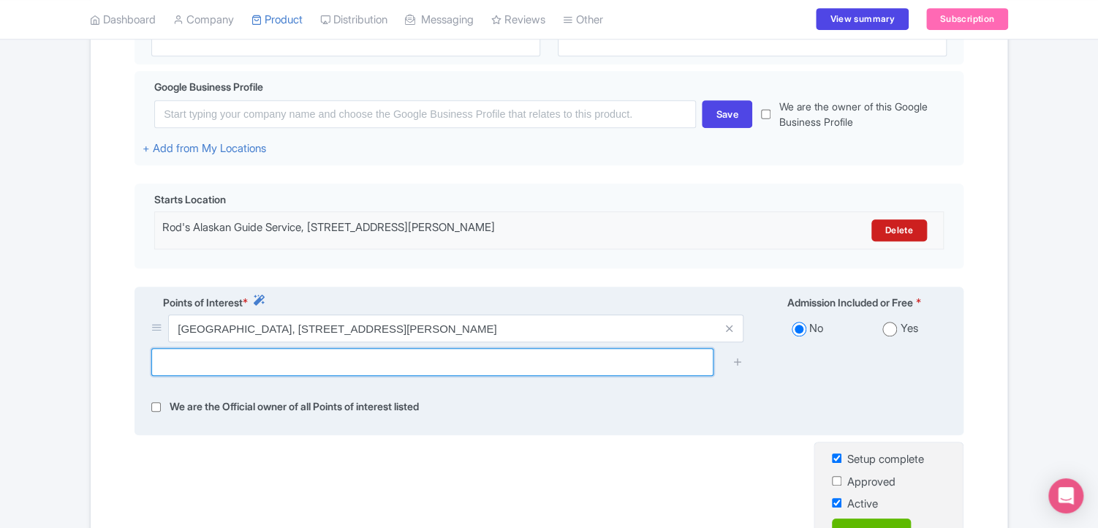
click at [193, 363] on input "text" at bounding box center [432, 362] width 562 height 28
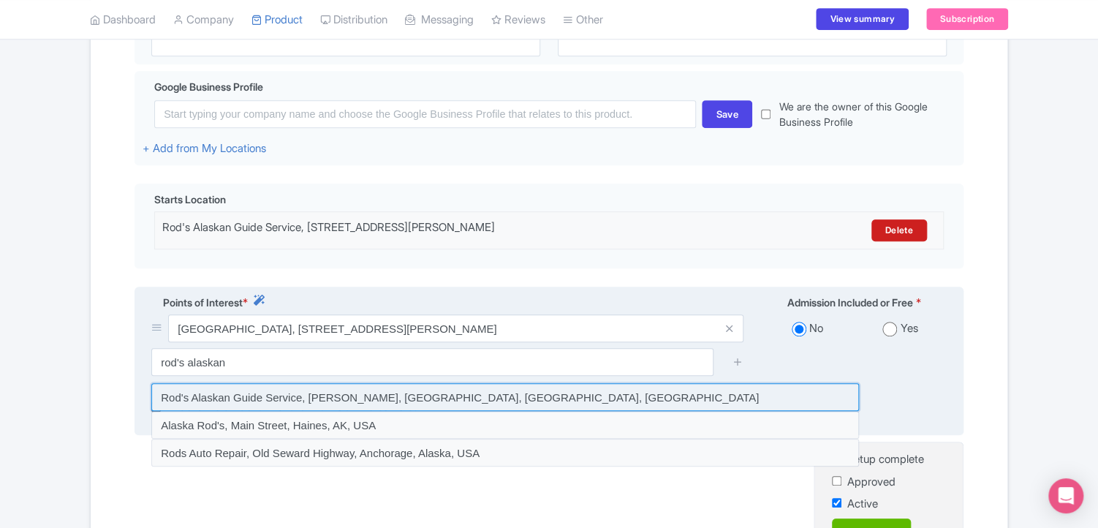
click at [190, 400] on input at bounding box center [505, 397] width 708 height 28
type input "Rod's Alaskan Guide Service, [PERSON_NAME], [GEOGRAPHIC_DATA], [GEOGRAPHIC_DATA…"
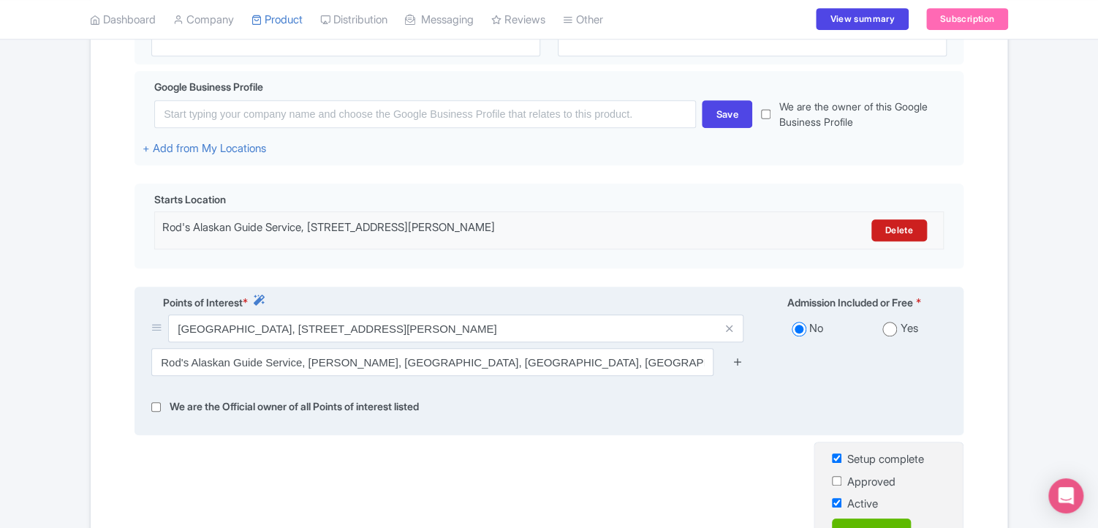
click at [737, 367] on icon at bounding box center [737, 361] width 11 height 11
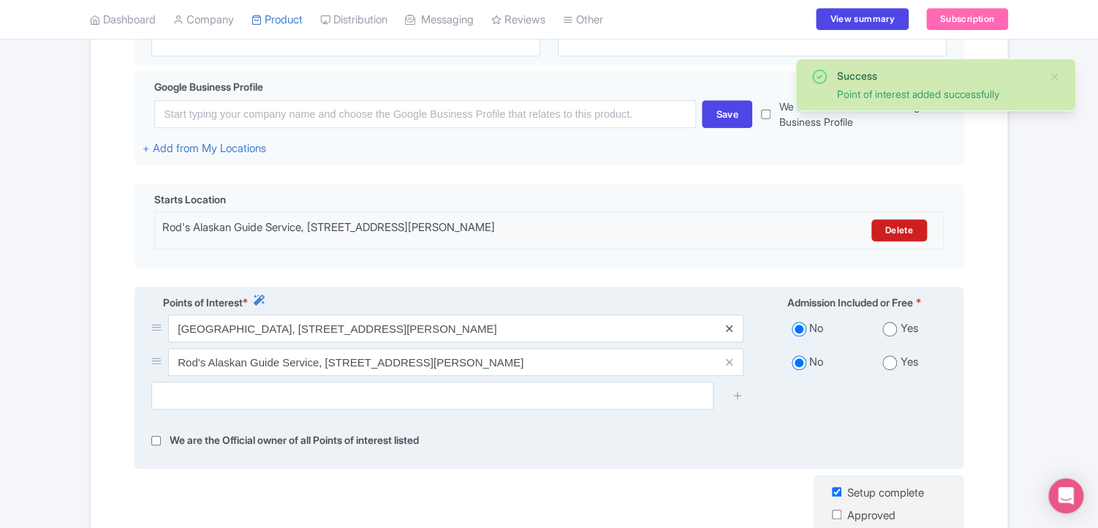
click at [730, 325] on icon at bounding box center [728, 328] width 7 height 11
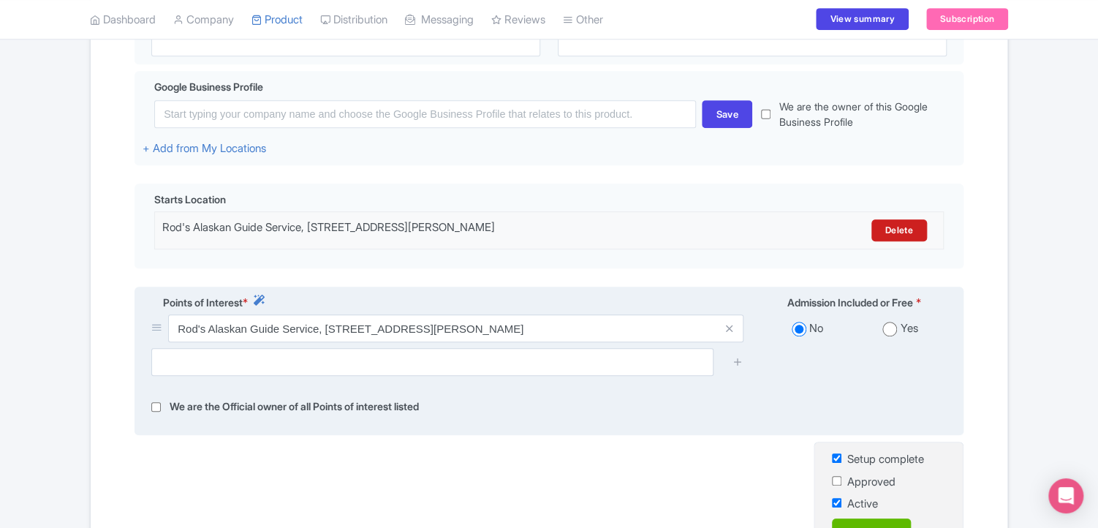
click at [781, 422] on div "Points of Interest * Admission Included or Free * Rod's Alaskan Guide Service, …" at bounding box center [549, 361] width 829 height 149
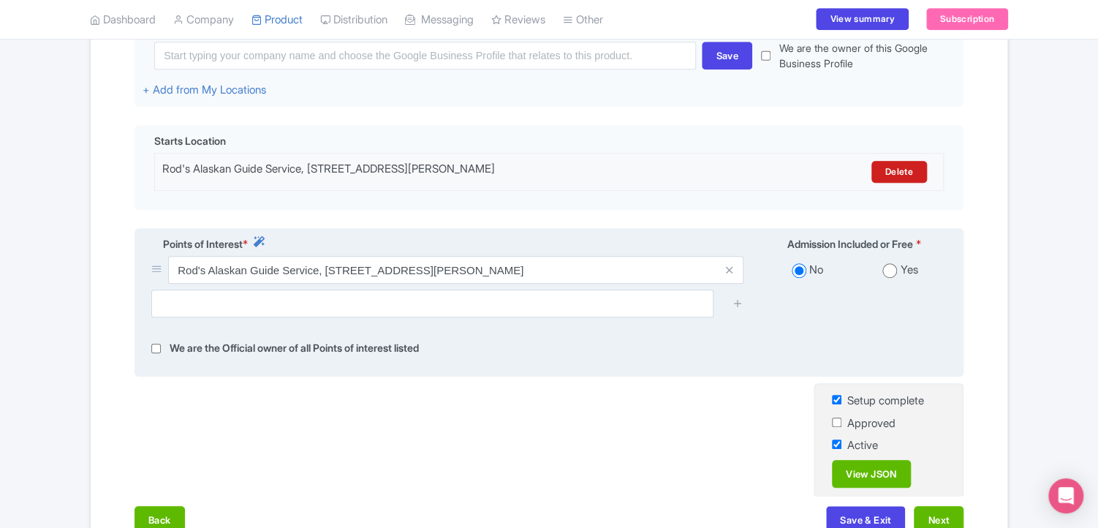
scroll to position [497, 0]
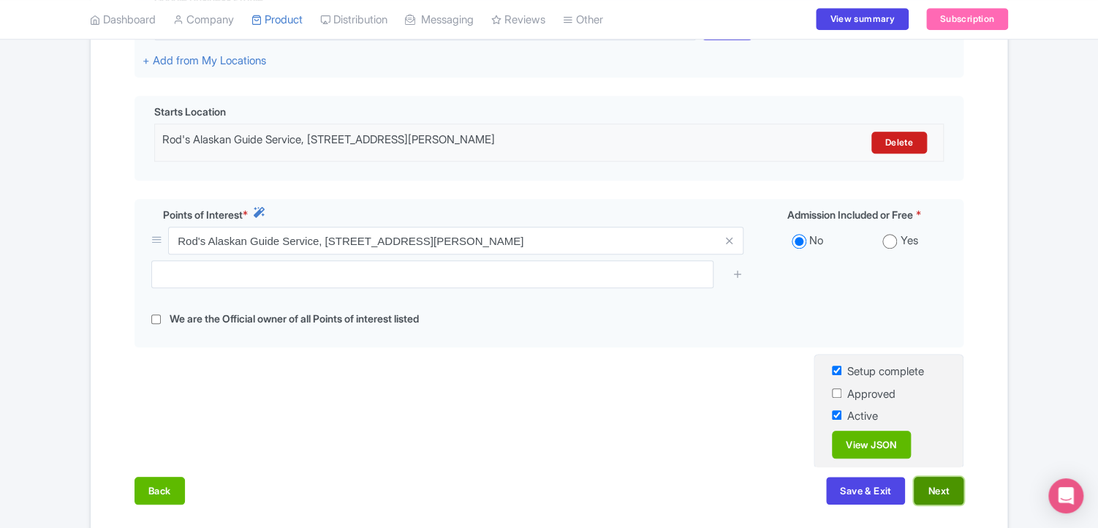
click at [936, 491] on button "Next" at bounding box center [939, 491] width 50 height 28
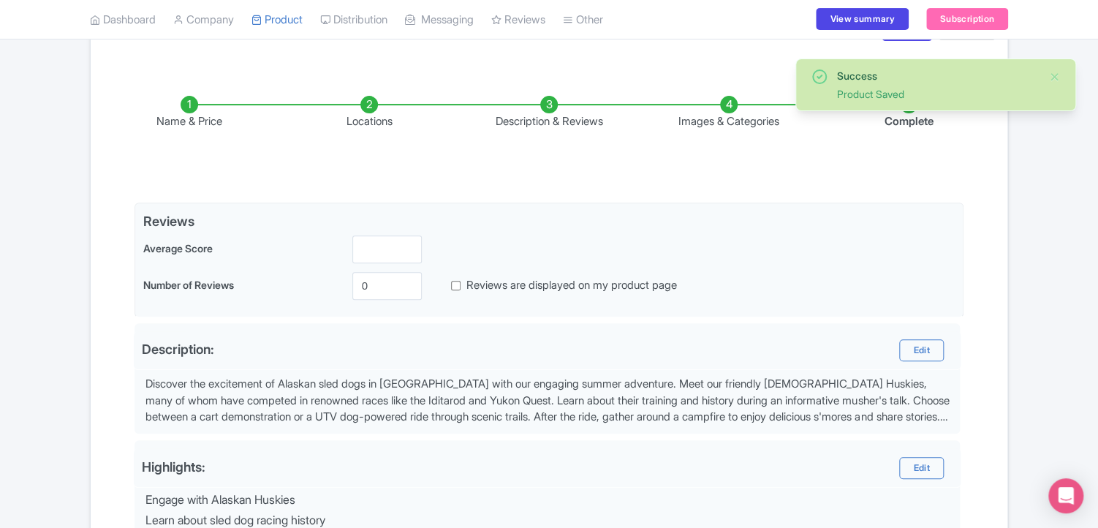
scroll to position [58, 0]
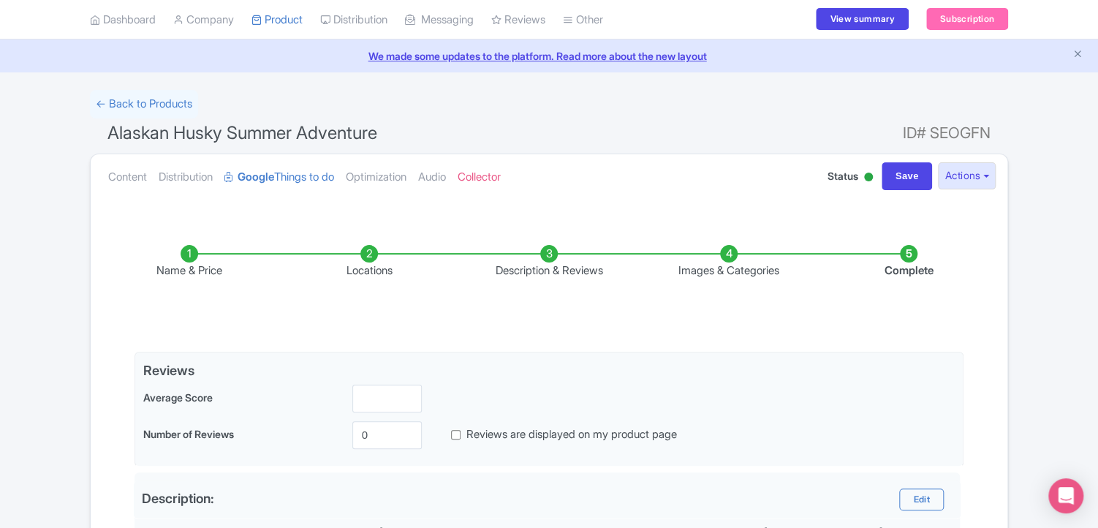
click at [363, 258] on li "Locations" at bounding box center [369, 262] width 180 height 34
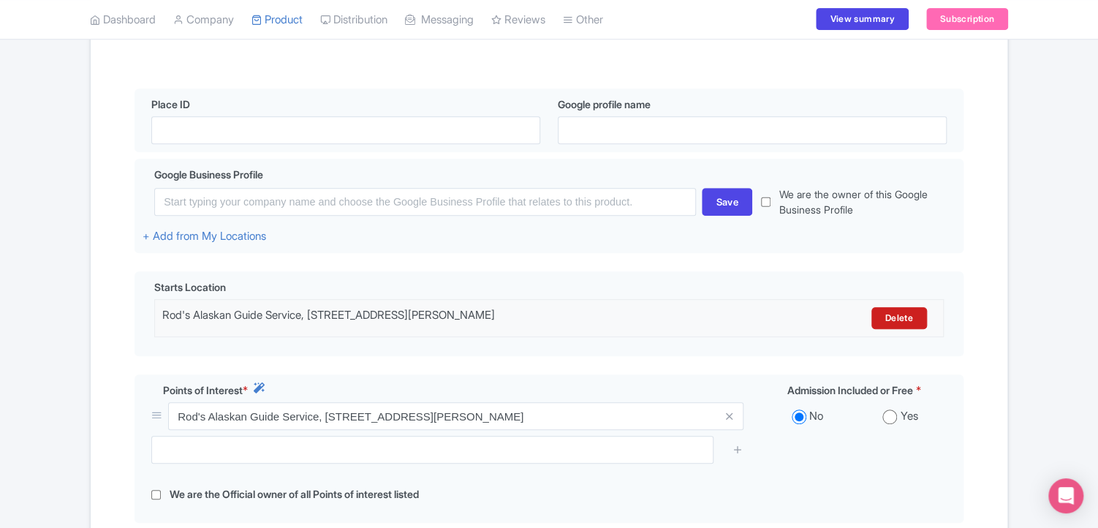
scroll to position [351, 0]
